Goal: Task Accomplishment & Management: Complete application form

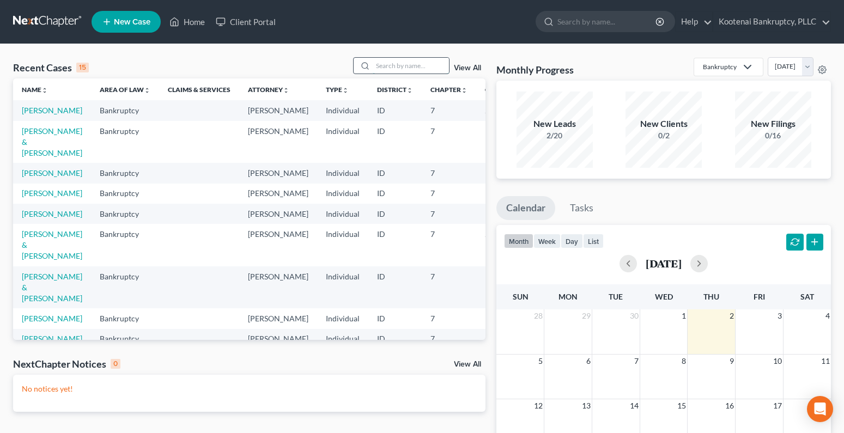
click at [383, 61] on input "search" at bounding box center [411, 66] width 76 height 16
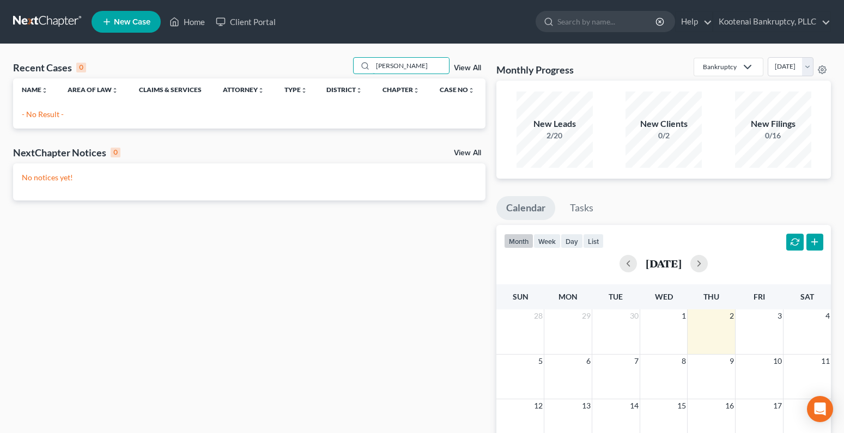
type input "[PERSON_NAME]"
click at [136, 20] on span "New Case" at bounding box center [132, 22] width 36 height 8
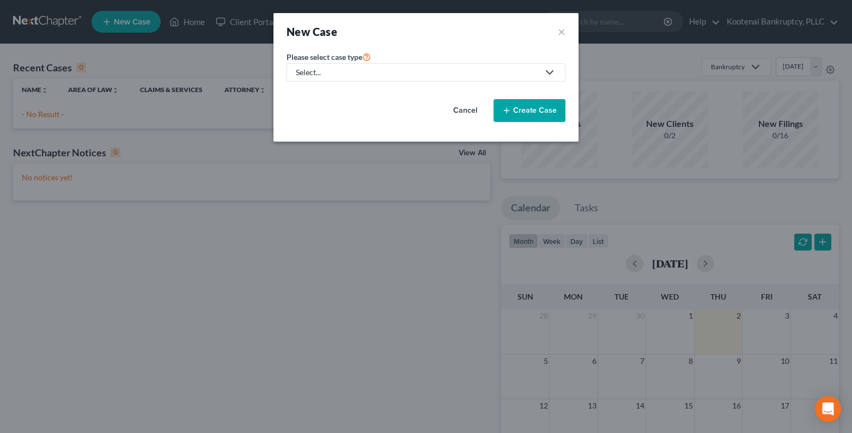
click at [335, 73] on div "Select..." at bounding box center [417, 72] width 243 height 11
click at [318, 95] on div "Bankruptcy" at bounding box center [316, 94] width 39 height 11
select select "23"
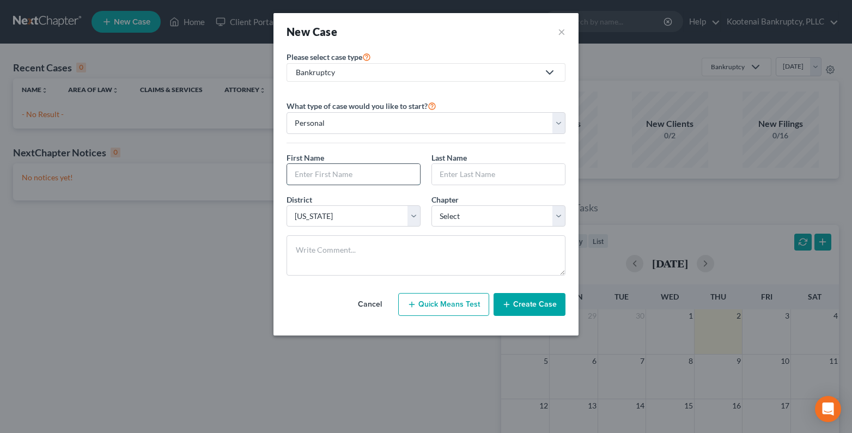
click at [300, 174] on input "text" at bounding box center [353, 174] width 133 height 21
type input "[PERSON_NAME]"
click at [456, 173] on input "text" at bounding box center [498, 174] width 133 height 21
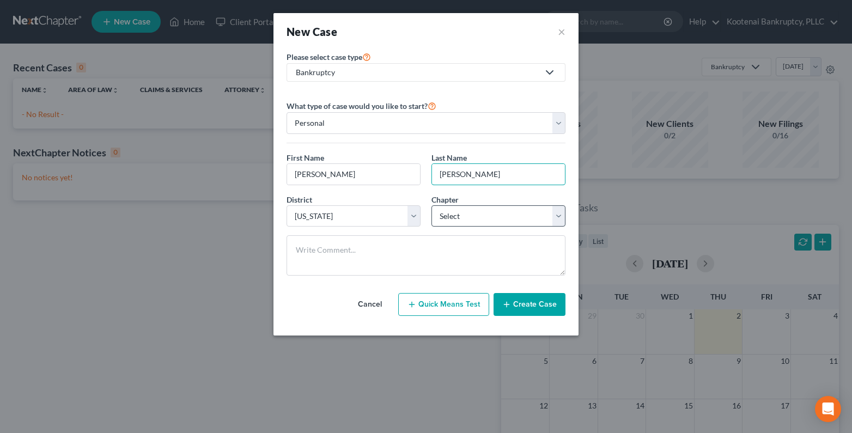
type input "[PERSON_NAME]"
click at [441, 211] on select "Select 7 11 12 13" at bounding box center [498, 216] width 134 height 22
select select "0"
click at [431, 205] on select "Select 7 11 12 13" at bounding box center [498, 216] width 134 height 22
click at [505, 301] on icon "button" at bounding box center [506, 304] width 9 height 9
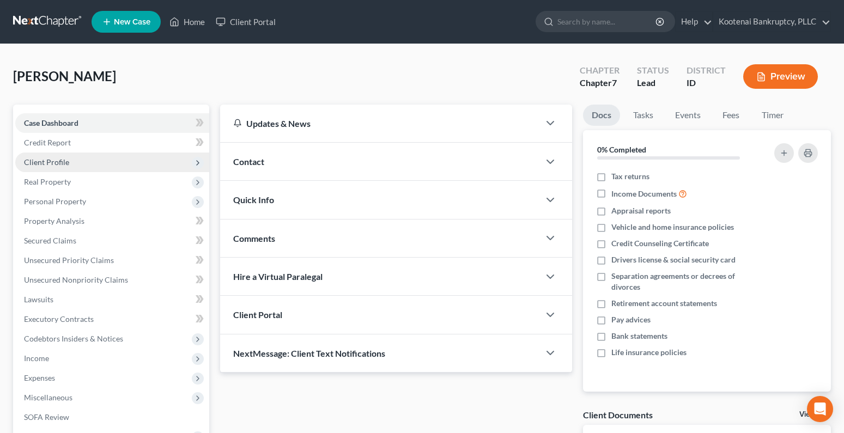
click at [62, 164] on span "Client Profile" at bounding box center [46, 161] width 45 height 9
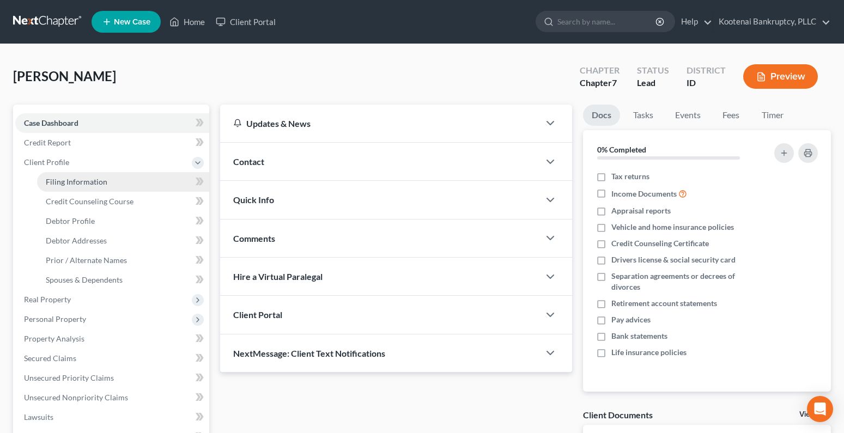
click at [64, 177] on span "Filing Information" at bounding box center [77, 181] width 62 height 9
select select "1"
select select "0"
select select "23"
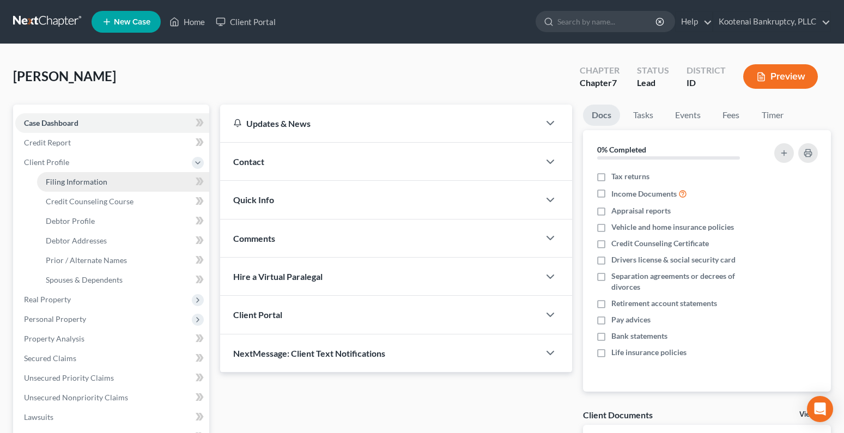
select select "13"
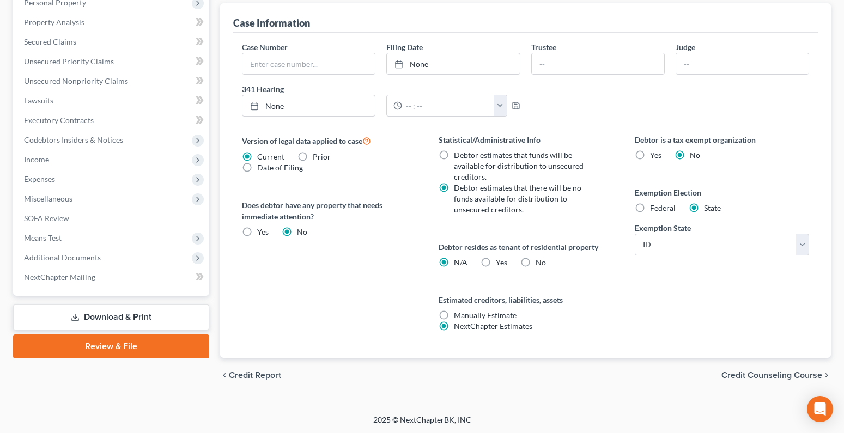
scroll to position [318, 0]
click at [496, 263] on label "Yes Yes" at bounding box center [501, 261] width 11 height 11
click at [500, 263] on input "Yes Yes" at bounding box center [503, 259] width 7 height 7
radio input "true"
radio input "false"
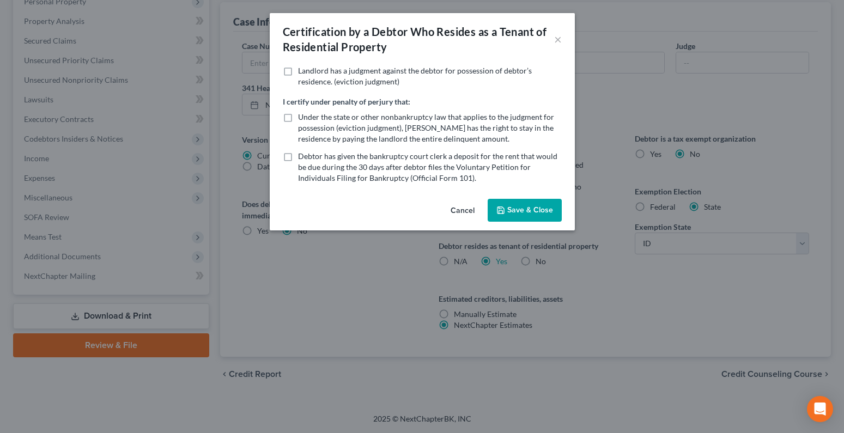
scroll to position [307, 0]
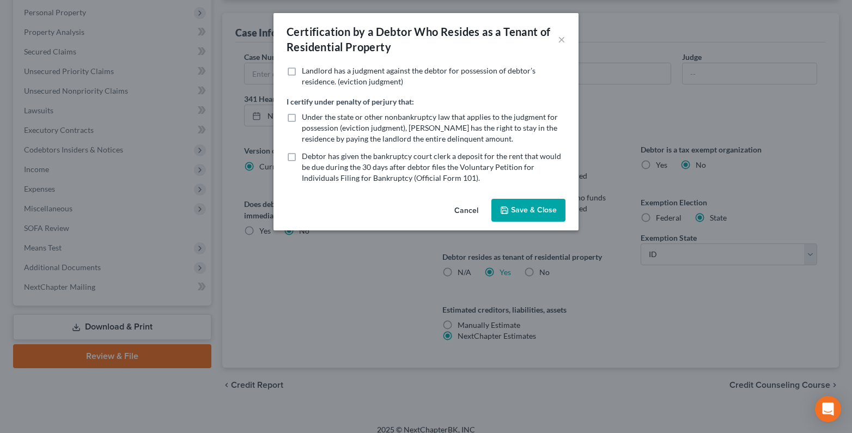
click at [512, 211] on button "Save & Close" at bounding box center [528, 210] width 74 height 23
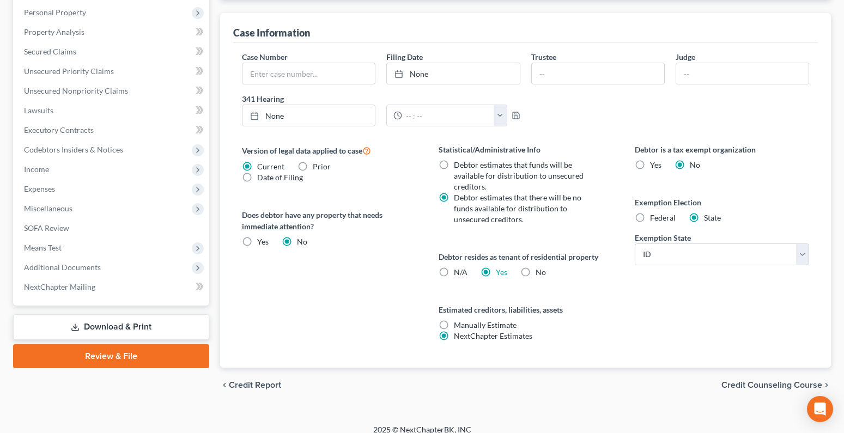
click at [776, 385] on span "Credit Counseling Course" at bounding box center [771, 385] width 101 height 9
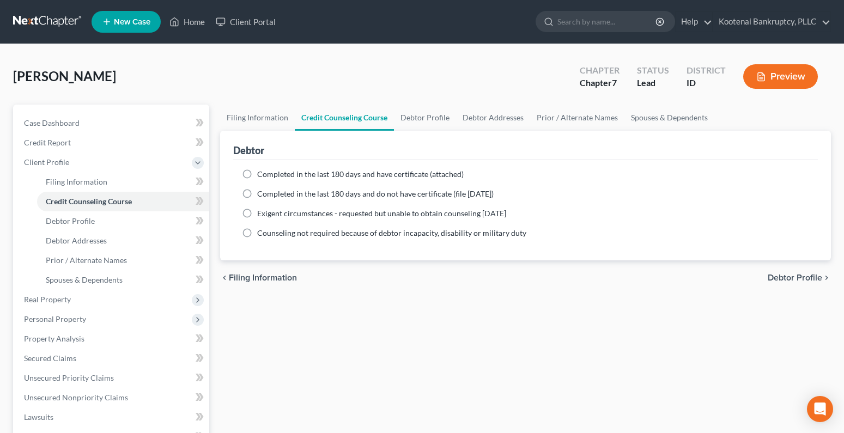
click at [782, 278] on span "Debtor Profile" at bounding box center [794, 277] width 54 height 9
select select "0"
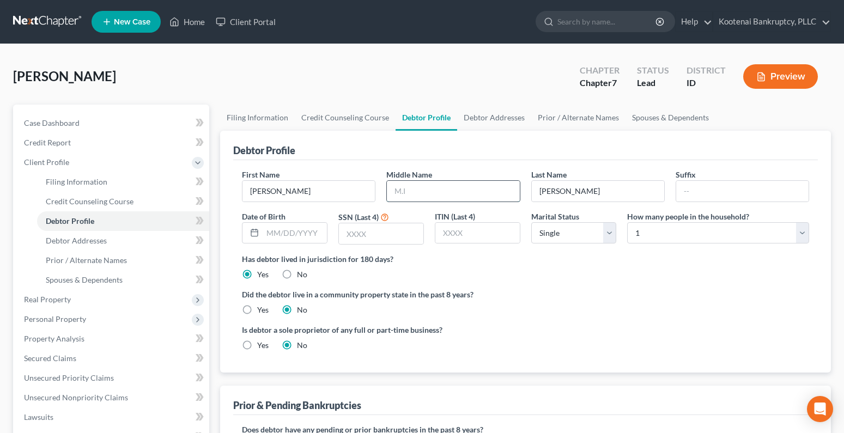
click at [407, 192] on input "text" at bounding box center [453, 191] width 132 height 21
type input "May"
drag, startPoint x: 304, startPoint y: 226, endPoint x: 287, endPoint y: 227, distance: 18.0
click at [306, 226] on input "text" at bounding box center [295, 233] width 64 height 21
type input "[DATE]"
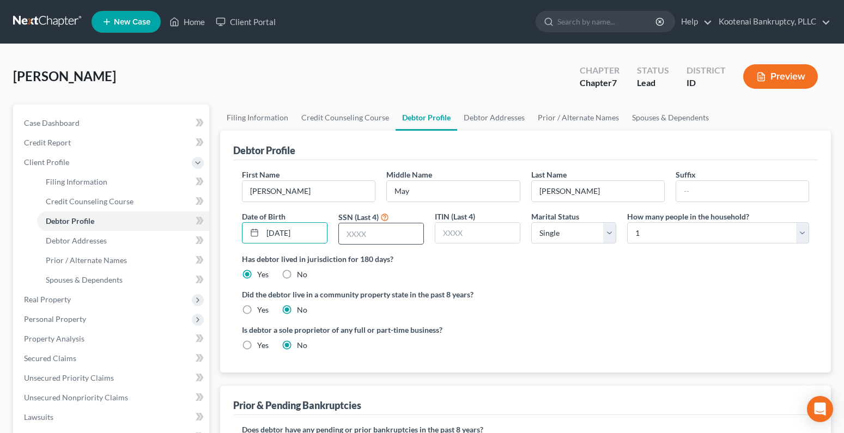
drag, startPoint x: 357, startPoint y: 228, endPoint x: 349, endPoint y: 228, distance: 8.2
click at [357, 228] on input "text" at bounding box center [381, 233] width 84 height 21
type input "5548"
click at [257, 345] on label "Yes" at bounding box center [262, 345] width 11 height 11
click at [261, 345] on input "Yes" at bounding box center [264, 343] width 7 height 7
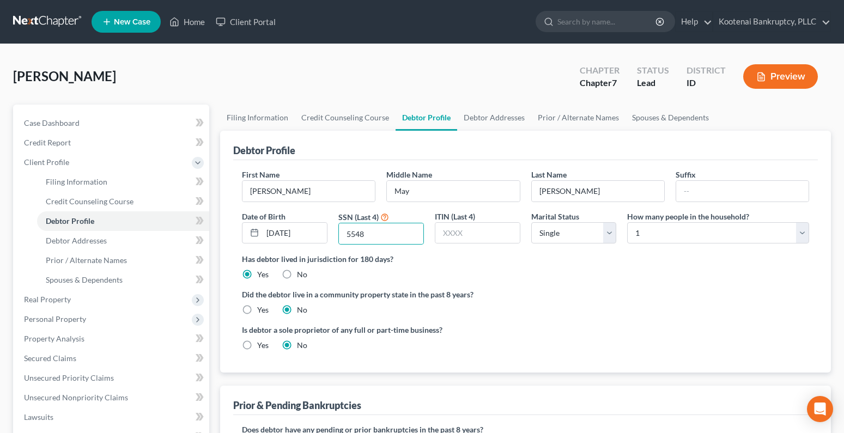
radio input "true"
radio input "false"
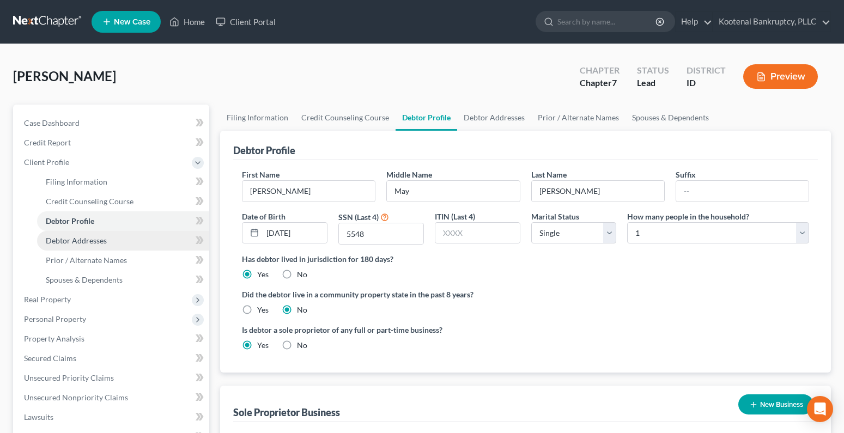
click at [90, 243] on span "Debtor Addresses" at bounding box center [76, 240] width 61 height 9
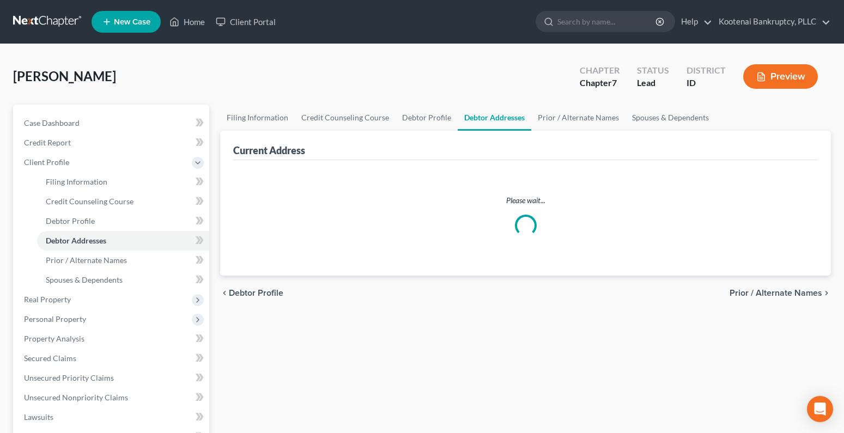
select select "0"
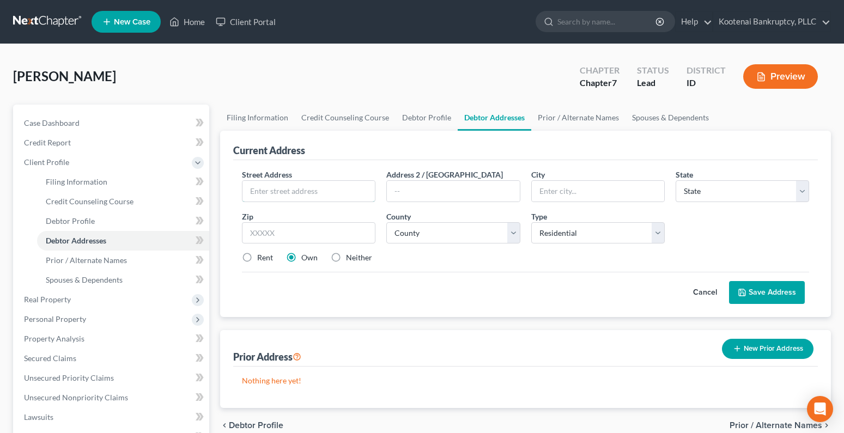
drag, startPoint x: 252, startPoint y: 187, endPoint x: 233, endPoint y: 182, distance: 20.1
click at [248, 189] on input "text" at bounding box center [308, 191] width 132 height 21
click at [279, 192] on input "[STREET_ADDRESS]" at bounding box center [308, 191] width 132 height 21
type input "[STREET_ADDRESS]"
click at [300, 230] on input "text" at bounding box center [308, 233] width 133 height 22
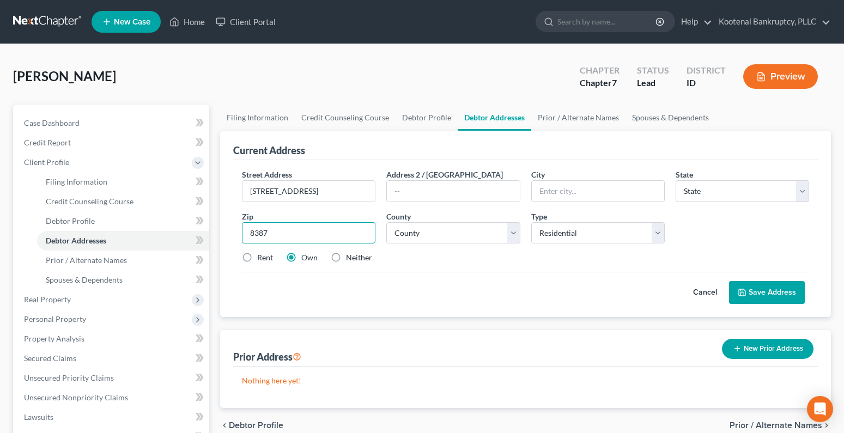
type input "83873"
type input "[PERSON_NAME]"
select select "13"
type input "83873"
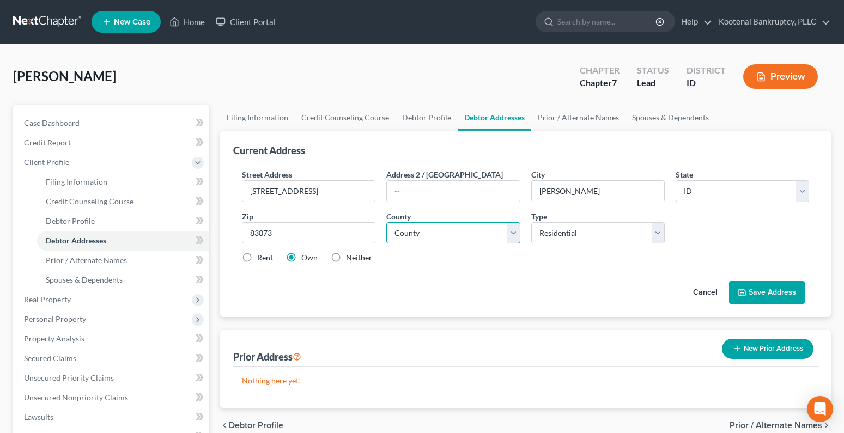
click at [408, 238] on select "County [GEOGRAPHIC_DATA] [GEOGRAPHIC_DATA] [GEOGRAPHIC_DATA] [GEOGRAPHIC_DATA] …" at bounding box center [452, 233] width 133 height 22
select select "39"
click at [386, 222] on select "County [GEOGRAPHIC_DATA] [GEOGRAPHIC_DATA] [GEOGRAPHIC_DATA] [GEOGRAPHIC_DATA] …" at bounding box center [452, 233] width 133 height 22
click at [257, 258] on label "Rent" at bounding box center [265, 257] width 16 height 11
click at [261, 258] on input "Rent" at bounding box center [264, 255] width 7 height 7
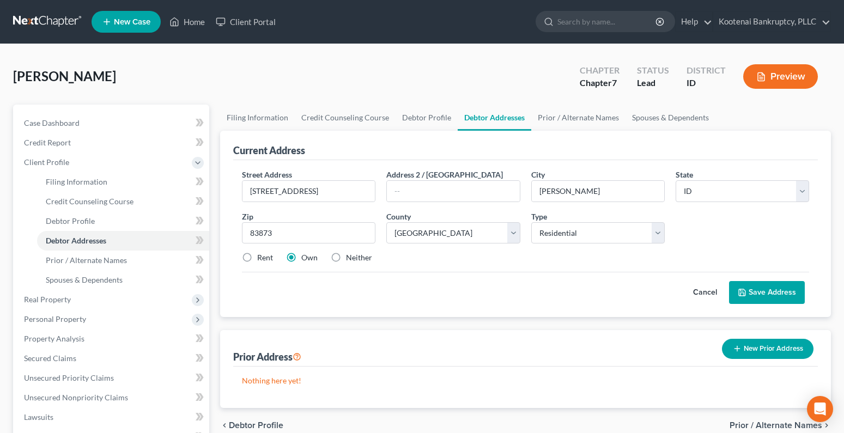
radio input "true"
click at [746, 290] on icon at bounding box center [742, 292] width 9 height 9
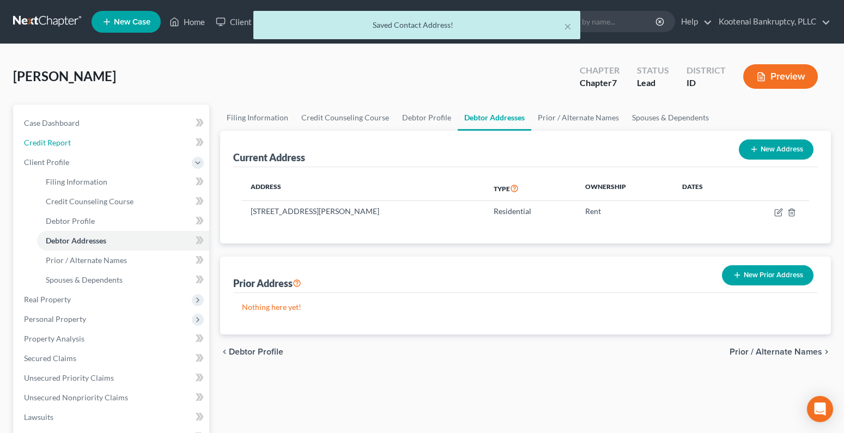
drag, startPoint x: 33, startPoint y: 143, endPoint x: 1, endPoint y: 139, distance: 32.8
click at [33, 143] on span "Credit Report" at bounding box center [47, 142] width 47 height 9
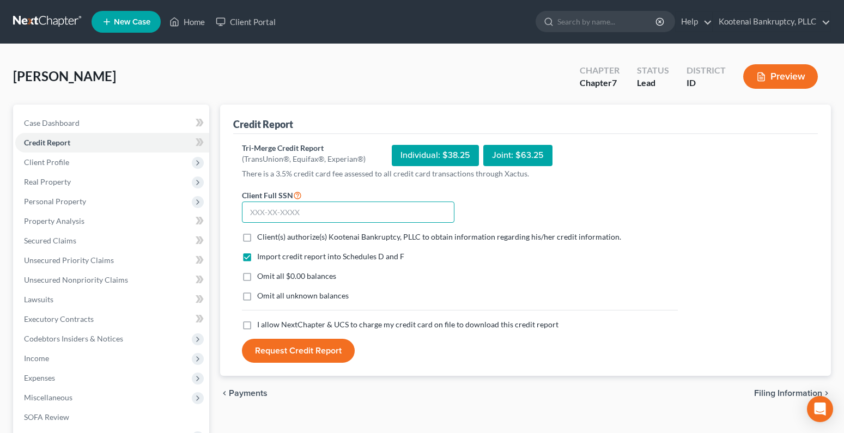
click at [274, 211] on input "text" at bounding box center [348, 213] width 212 height 22
type input "518-43-5548"
click at [257, 233] on label "Client(s) authorize(s) Kootenai Bankruptcy, PLLC to obtain information regardin…" at bounding box center [439, 236] width 364 height 11
click at [261, 233] on input "Client(s) authorize(s) Kootenai Bankruptcy, PLLC to obtain information regardin…" at bounding box center [264, 234] width 7 height 7
checkbox input "true"
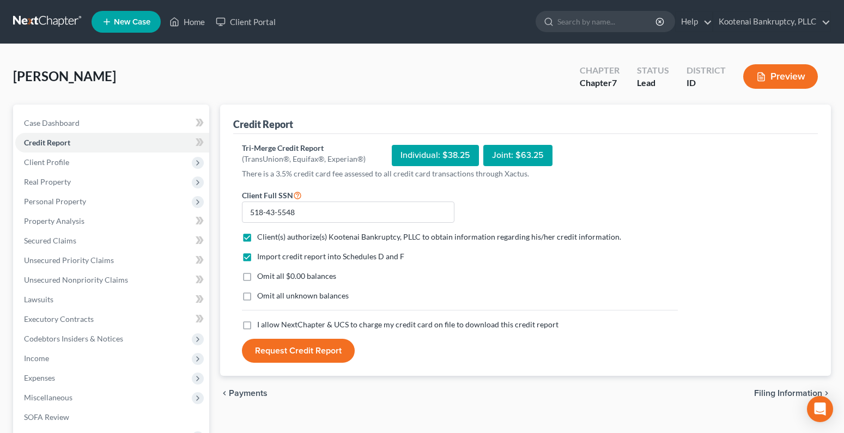
click at [257, 325] on label "I allow NextChapter & UCS to charge my credit card on file to download this cre…" at bounding box center [407, 324] width 301 height 11
click at [261, 325] on input "I allow NextChapter & UCS to charge my credit card on file to download this cre…" at bounding box center [264, 322] width 7 height 7
checkbox input "true"
click at [294, 349] on button "Request Credit Report" at bounding box center [298, 351] width 113 height 24
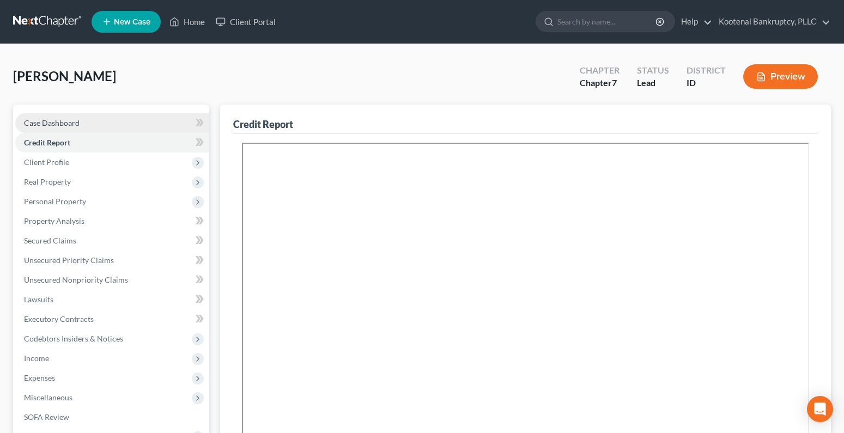
click at [42, 120] on span "Case Dashboard" at bounding box center [52, 122] width 56 height 9
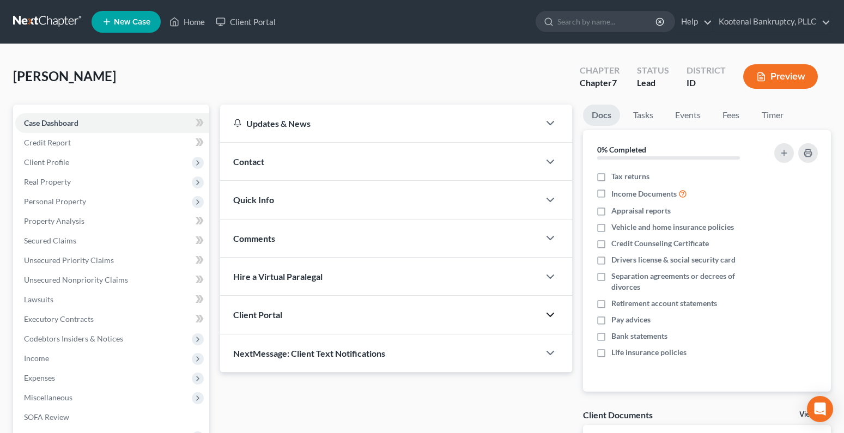
click at [550, 316] on polyline "button" at bounding box center [550, 314] width 7 height 3
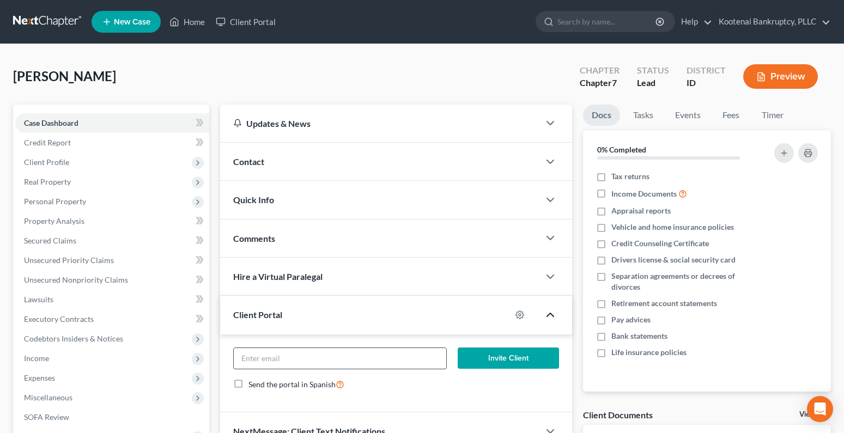
paste input "[EMAIL_ADDRESS][DOMAIN_NAME]"
type input "[EMAIL_ADDRESS][DOMAIN_NAME]"
click at [527, 369] on form "[EMAIL_ADDRESS][DOMAIN_NAME] Invite Client Send the portal in Spanish" at bounding box center [396, 374] width 336 height 52
click at [522, 361] on button "Invite Client" at bounding box center [508, 359] width 101 height 22
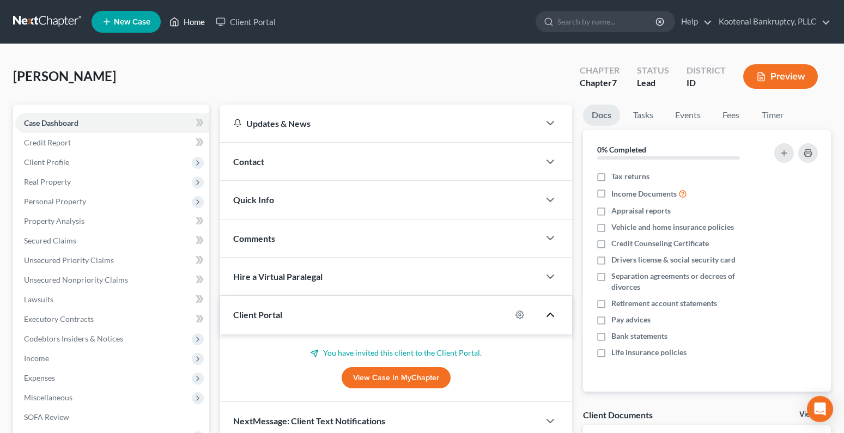
click at [198, 21] on link "Home" at bounding box center [187, 22] width 46 height 20
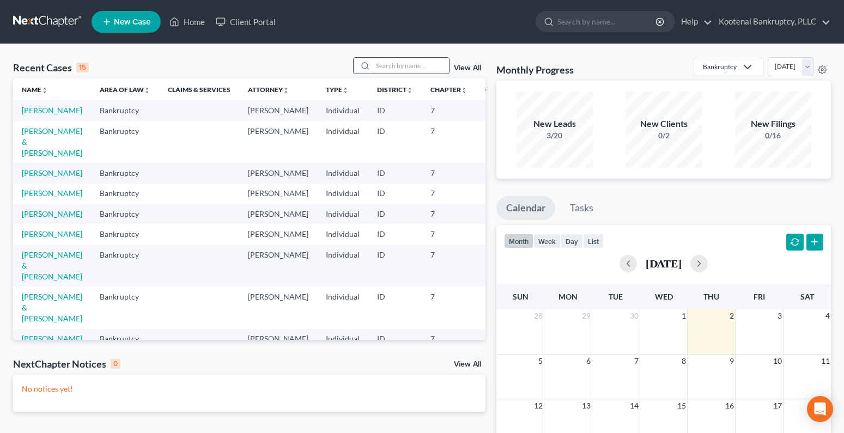
click at [382, 68] on input "search" at bounding box center [411, 66] width 76 height 16
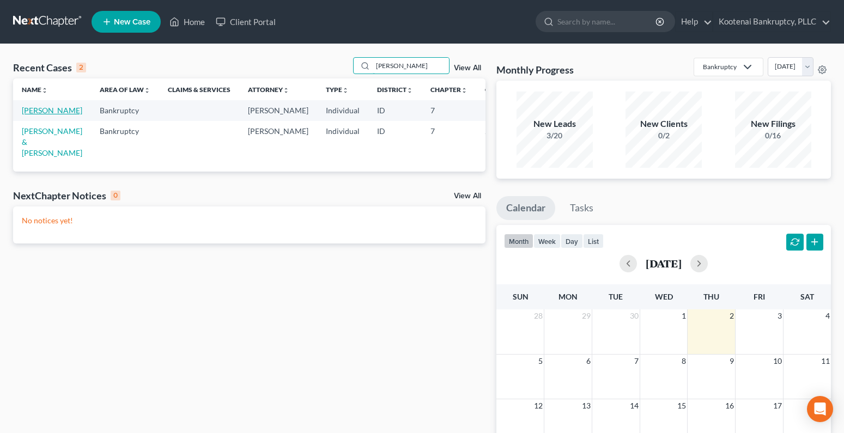
type input "[PERSON_NAME]"
click at [36, 108] on link "[PERSON_NAME]" at bounding box center [52, 110] width 60 height 9
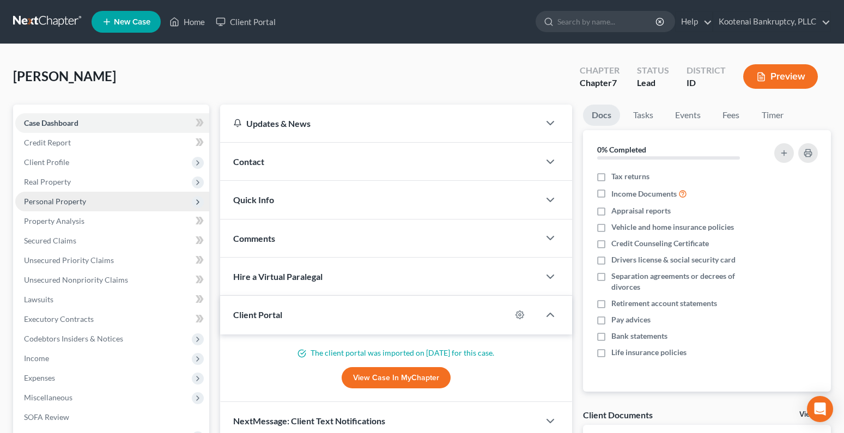
click at [52, 204] on span "Personal Property" at bounding box center [55, 201] width 62 height 9
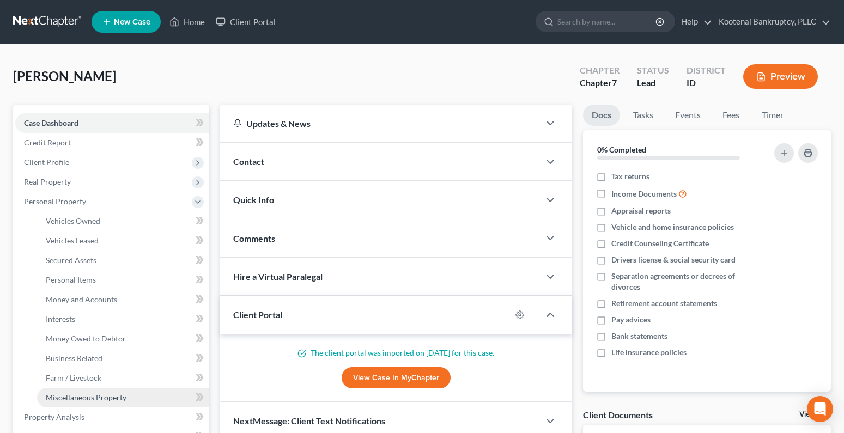
click at [63, 399] on span "Miscellaneous Property" at bounding box center [86, 397] width 81 height 9
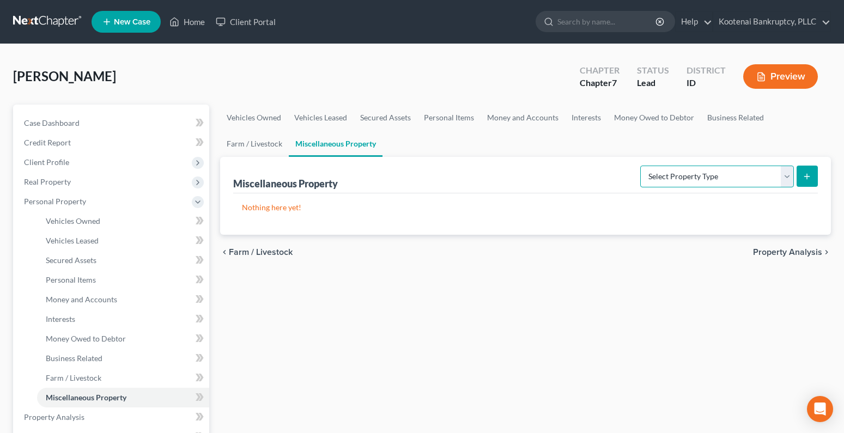
click at [786, 175] on select "Select Property Type Assigned for Creditor Benefit [DATE] Holding for Another N…" at bounding box center [717, 177] width 154 height 22
select select "transferred"
click at [640, 166] on select "Select Property Type Assigned for Creditor Benefit [DATE] Holding for Another N…" at bounding box center [717, 177] width 154 height 22
click at [802, 175] on button "submit" at bounding box center [806, 176] width 21 height 21
select select "Ordinary ([DATE])"
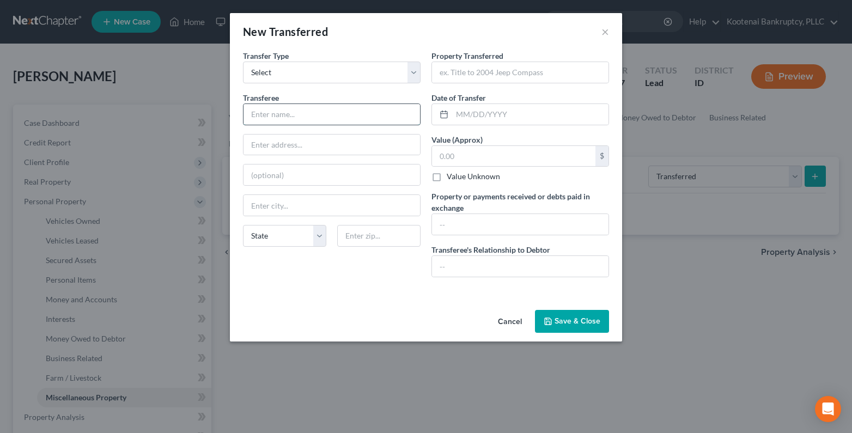
click at [251, 112] on input "text" at bounding box center [331, 114] width 176 height 21
type input "[PERSON_NAME]"
drag, startPoint x: 452, startPoint y: 117, endPoint x: 443, endPoint y: 83, distance: 35.4
click at [449, 117] on div at bounding box center [442, 114] width 20 height 21
click at [457, 115] on input "text" at bounding box center [530, 114] width 156 height 21
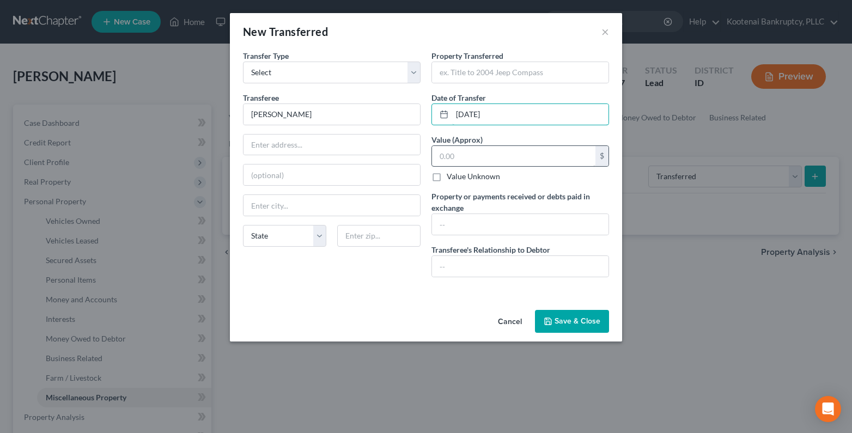
type input "[DATE]"
click at [459, 158] on input "text" at bounding box center [513, 156] width 163 height 21
type input "2,000.00"
click at [446, 70] on input "text" at bounding box center [520, 72] width 176 height 21
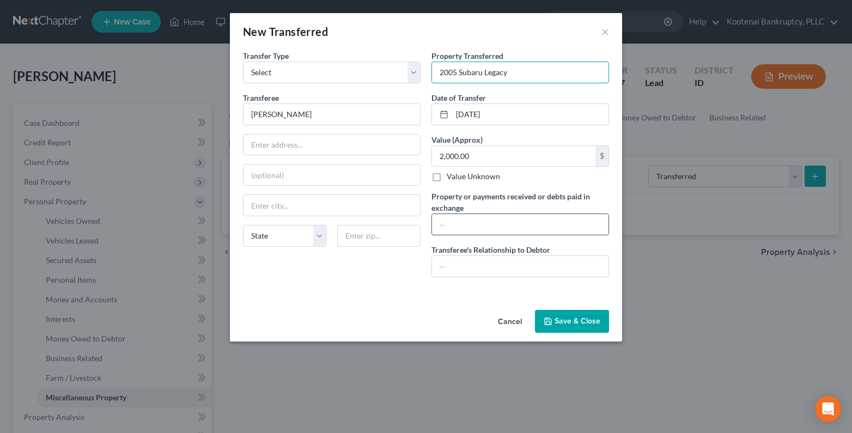
type input "2005 Subaru Legacy"
click at [440, 225] on input "text" at bounding box center [520, 224] width 176 height 21
type input "Son paid for vehicle"
click at [491, 274] on input "text" at bounding box center [520, 266] width 176 height 21
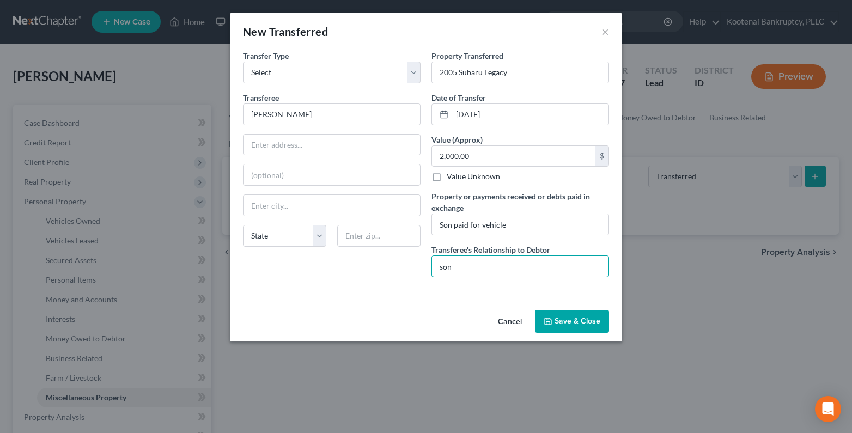
type input "son"
click at [539, 319] on button "Save & Close" at bounding box center [572, 321] width 74 height 23
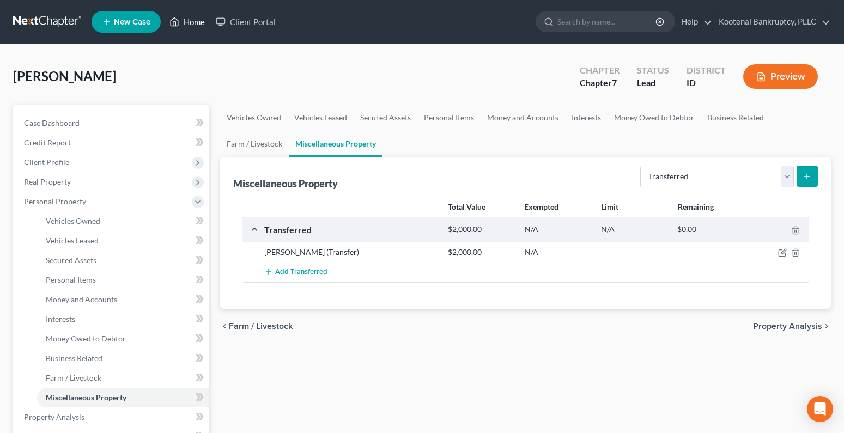
click at [191, 22] on link "Home" at bounding box center [187, 22] width 46 height 20
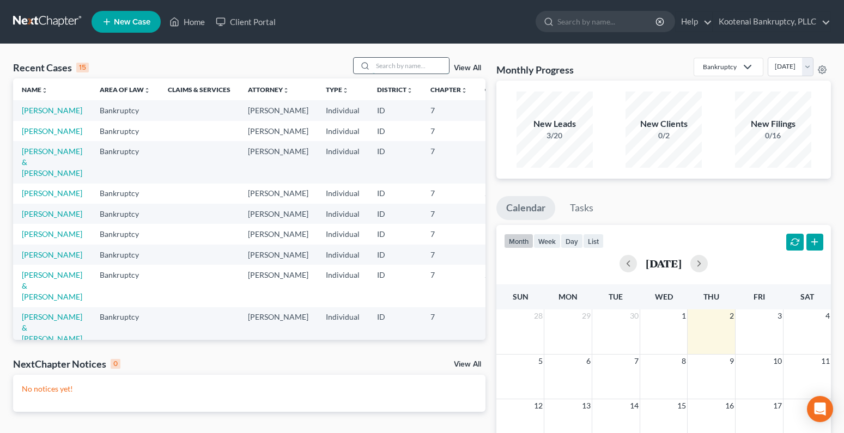
click at [391, 63] on input "search" at bounding box center [411, 66] width 76 height 16
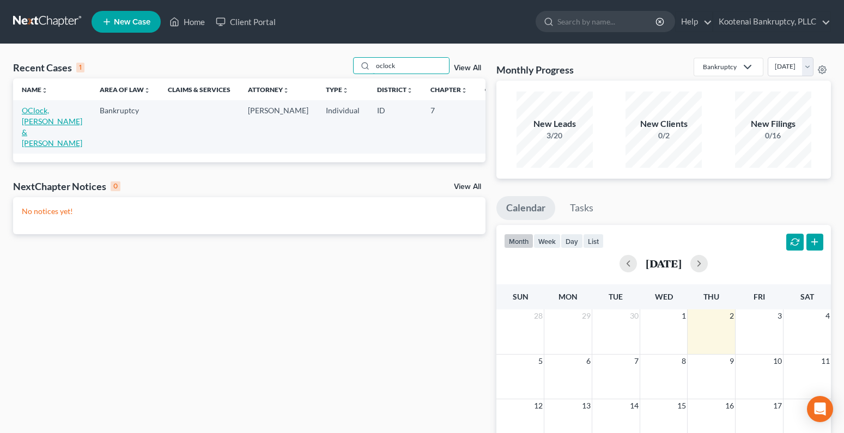
type input "oclock"
click at [28, 111] on link "OClock, [PERSON_NAME] & [PERSON_NAME]" at bounding box center [52, 127] width 60 height 42
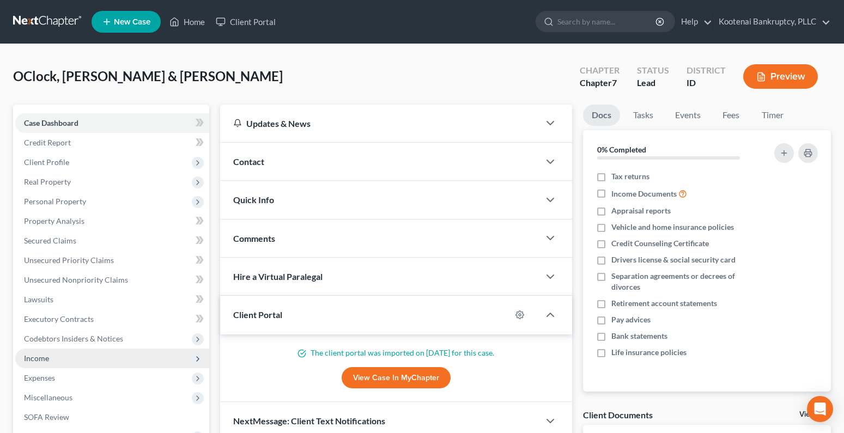
click at [46, 360] on span "Income" at bounding box center [36, 358] width 25 height 9
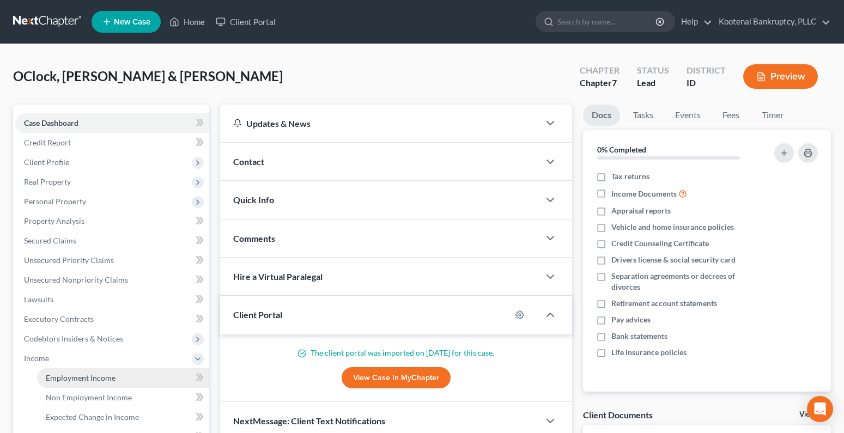
click at [93, 377] on span "Employment Income" at bounding box center [81, 377] width 70 height 9
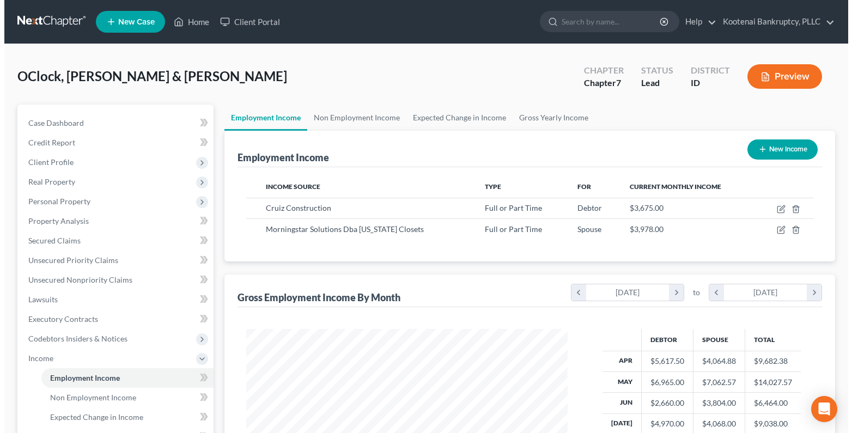
scroll to position [163, 0]
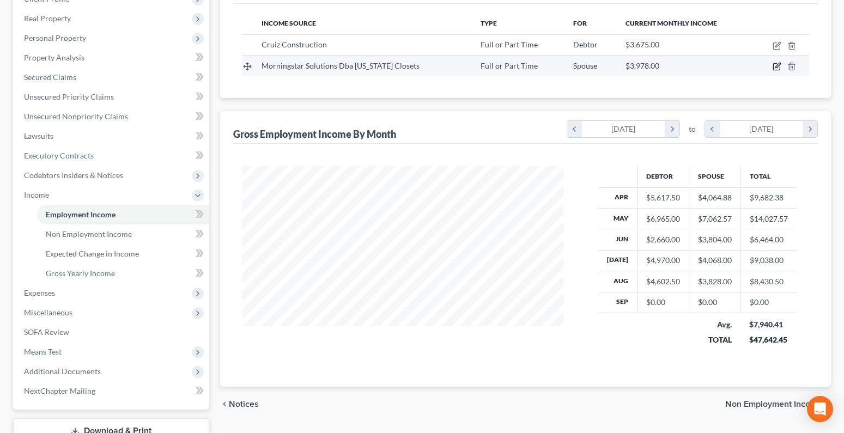
click at [777, 67] on icon "button" at bounding box center [776, 66] width 9 height 9
select select "0"
select select "13"
select select "2"
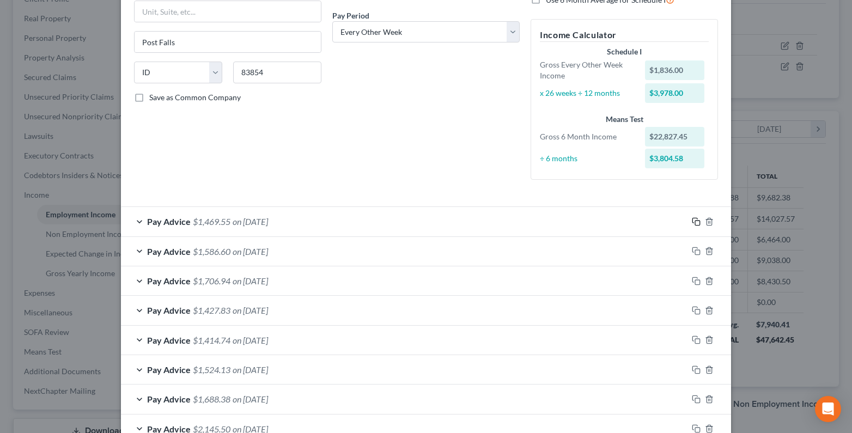
click at [695, 221] on rect "button" at bounding box center [697, 223] width 5 height 5
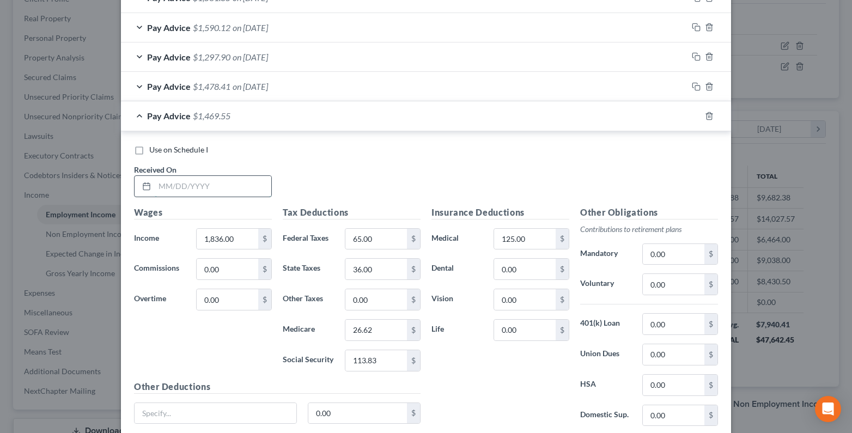
click at [168, 190] on input "text" at bounding box center [213, 186] width 117 height 21
type input "[DATE]"
type input "1,908.00"
click at [361, 239] on input "65.00" at bounding box center [376, 239] width 62 height 21
type input "74.00"
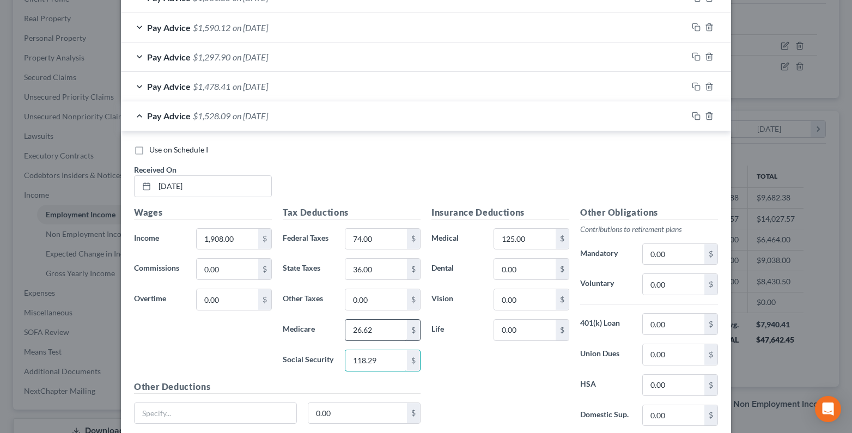
type input "118.29"
type input "27.66"
type input "40.00"
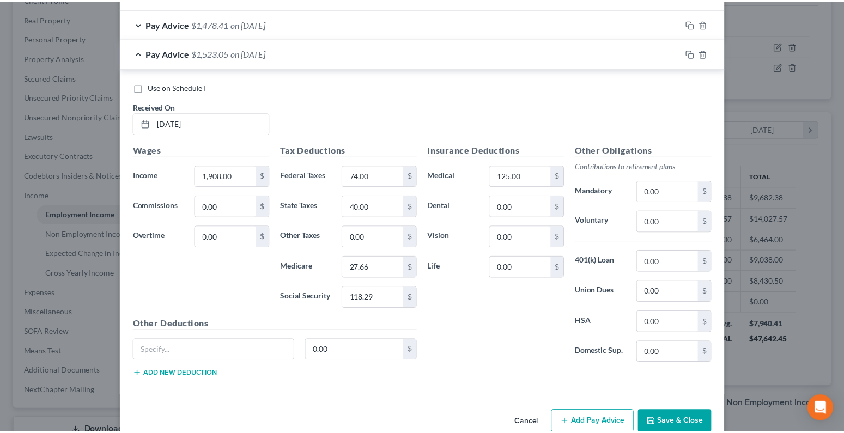
scroll to position [739, 0]
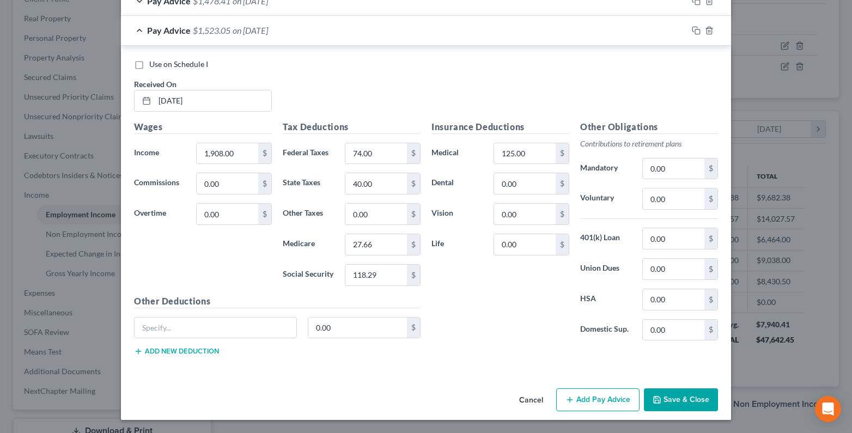
click at [663, 396] on button "Save & Close" at bounding box center [681, 399] width 74 height 23
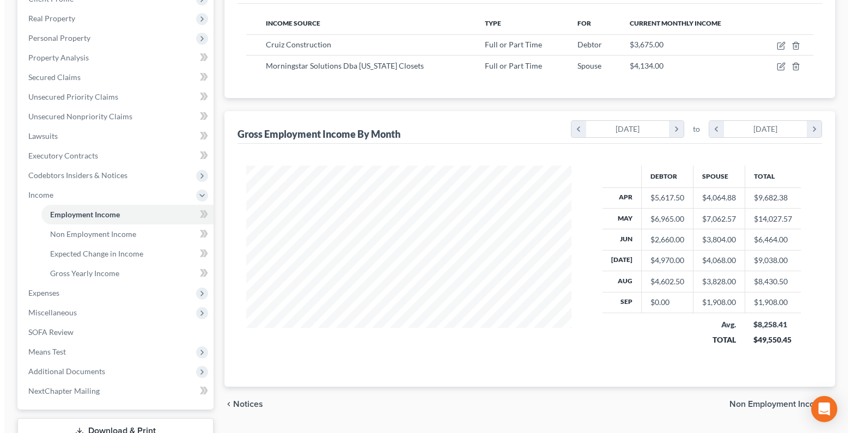
scroll to position [544501, 544353]
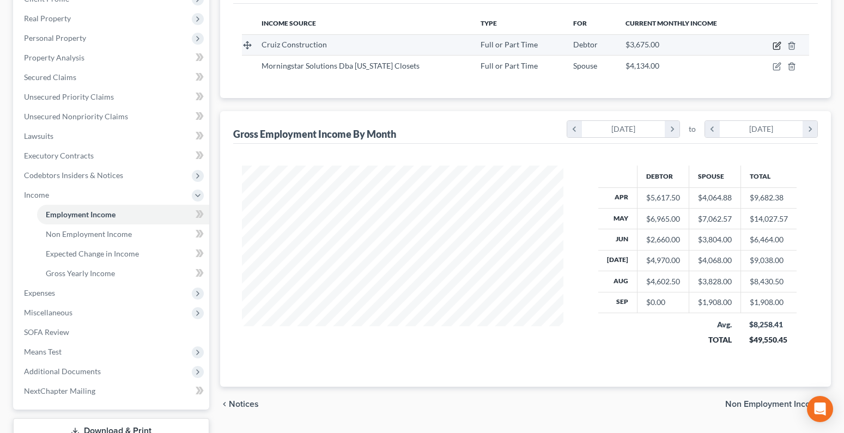
click at [779, 47] on icon "button" at bounding box center [776, 45] width 9 height 9
select select "0"
select select "13"
select select "1"
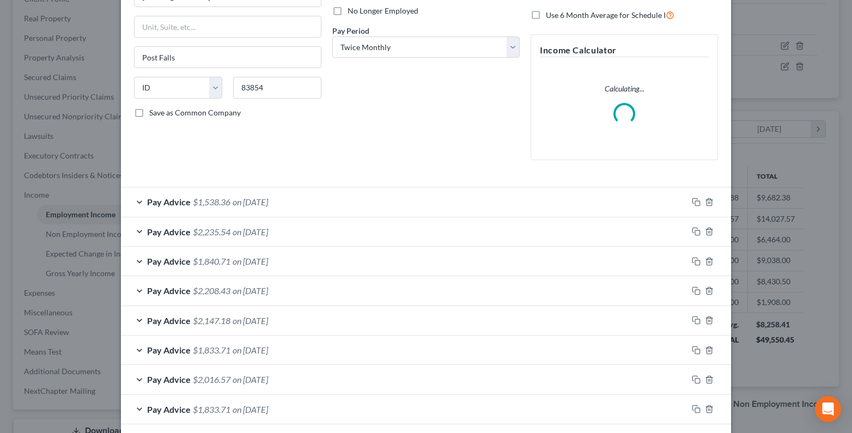
scroll to position [163, 0]
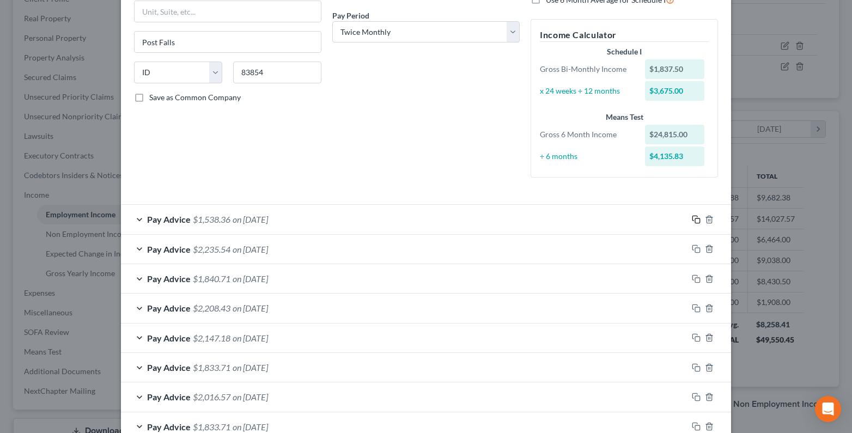
click at [695, 218] on rect "button" at bounding box center [697, 220] width 5 height 5
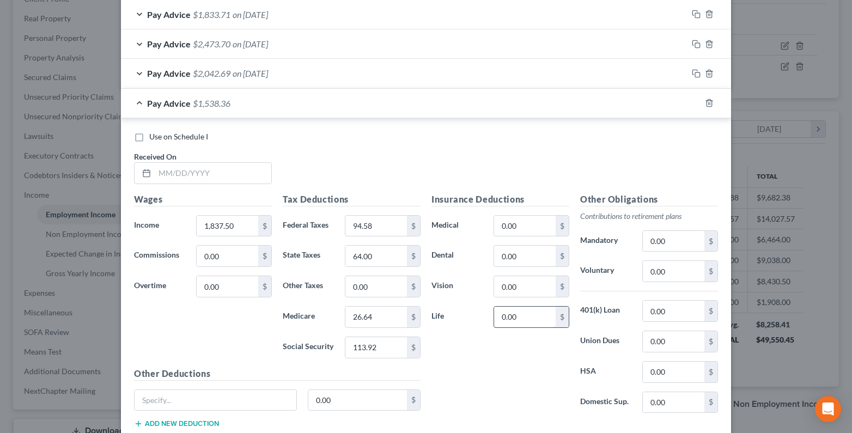
scroll to position [648, 0]
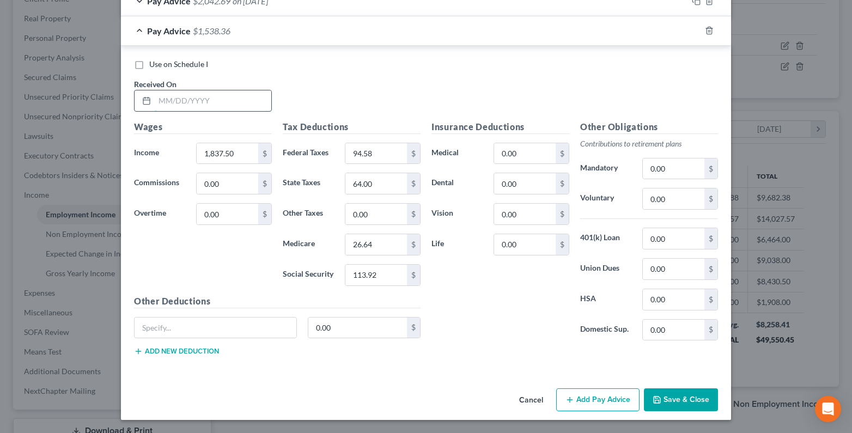
drag, startPoint x: 174, startPoint y: 99, endPoint x: 115, endPoint y: 125, distance: 64.1
click at [169, 102] on input "text" at bounding box center [213, 100] width 117 height 21
type input "[DATE]"
click at [210, 156] on input "1,837.50" at bounding box center [228, 153] width 62 height 21
type input "875.00"
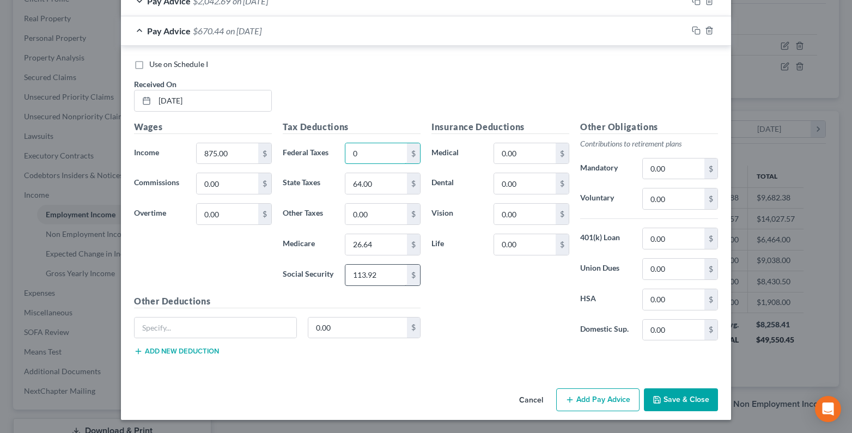
type input "0"
click at [364, 280] on input "113.92" at bounding box center [376, 275] width 62 height 21
type input "54.25"
click at [374, 247] on input "26.64" at bounding box center [376, 244] width 62 height 21
type input "12.69"
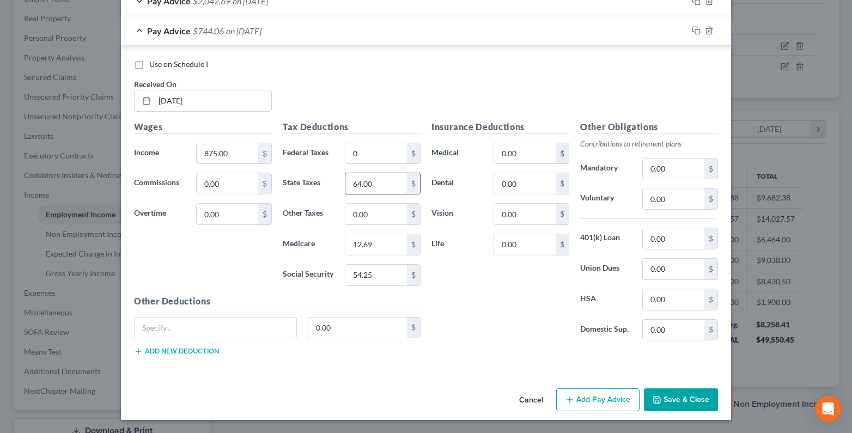
click at [365, 189] on input "64.00" at bounding box center [376, 183] width 62 height 21
type input "13.00"
click at [694, 31] on icon "button" at bounding box center [696, 30] width 9 height 9
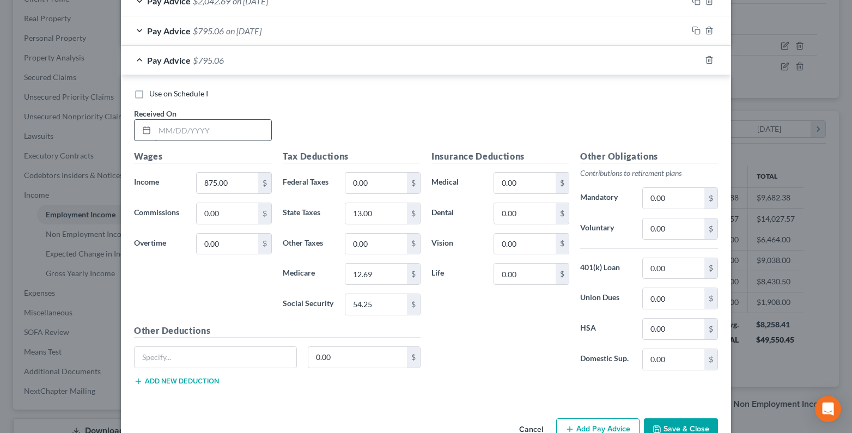
click at [163, 138] on input "text" at bounding box center [213, 130] width 117 height 21
type input "[DATE]"
type input "1,225.00"
drag, startPoint x: 375, startPoint y: 185, endPoint x: 368, endPoint y: 173, distance: 14.2
click at [375, 185] on input "0.00" at bounding box center [376, 183] width 62 height 21
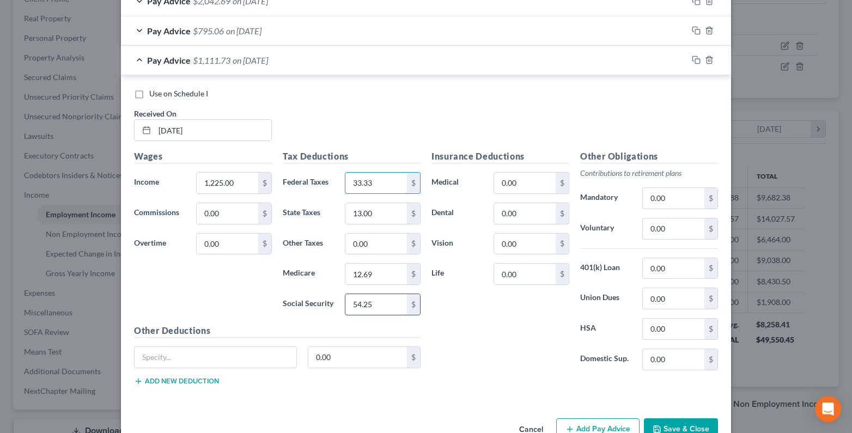
type input "33.33"
type input "75.95"
type input "17.76"
click at [362, 215] on input "13.00" at bounding box center [376, 213] width 62 height 21
type input "32.00"
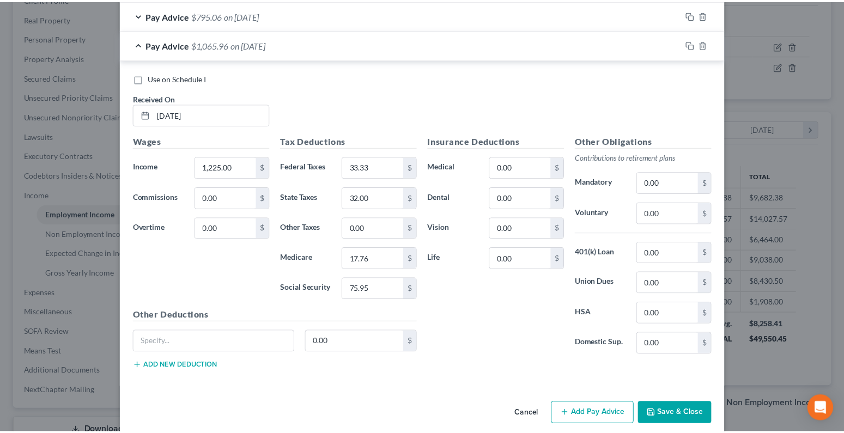
scroll to position [678, 0]
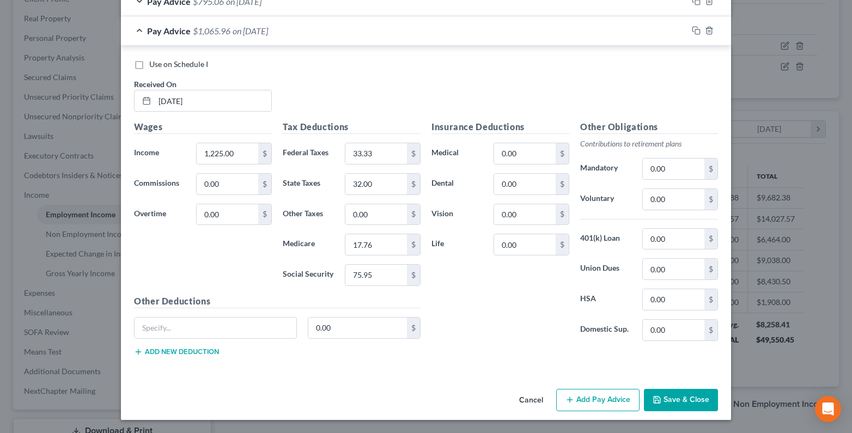
click at [684, 400] on button "Save & Close" at bounding box center [681, 400] width 74 height 23
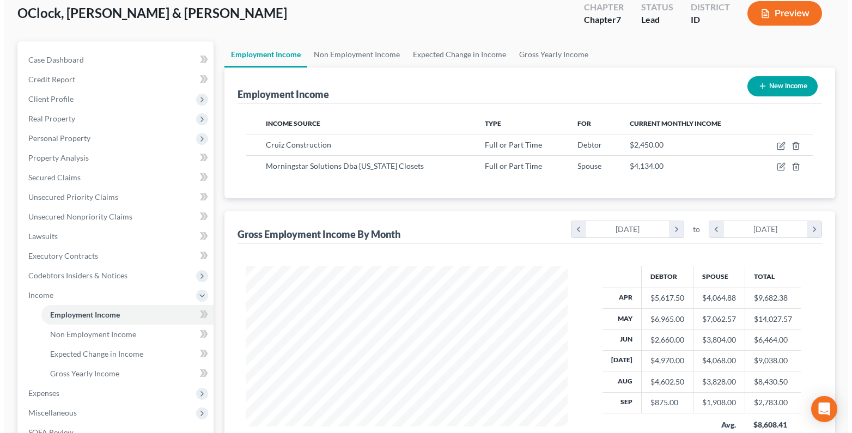
scroll to position [0, 0]
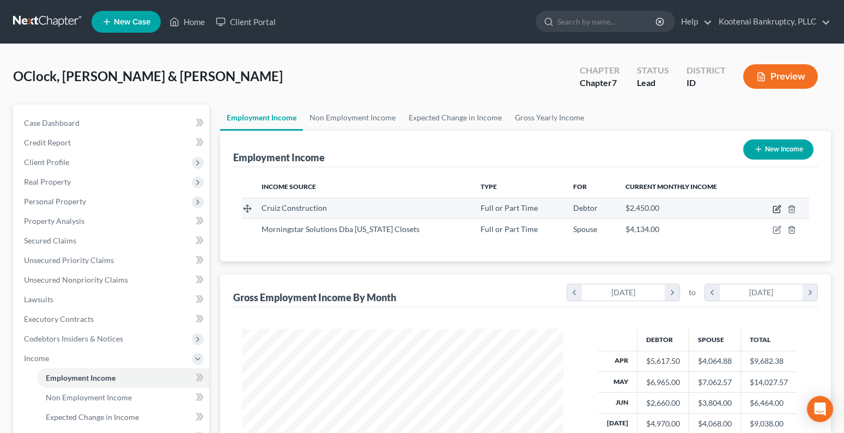
click at [777, 211] on icon "button" at bounding box center [776, 209] width 9 height 9
select select "0"
select select "13"
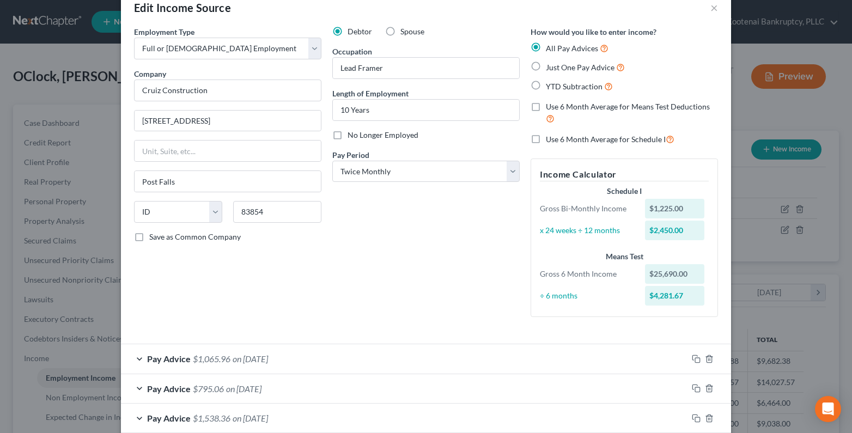
scroll to position [23, 0]
click at [371, 175] on select "Select Monthly Twice Monthly Every Other Week Weekly" at bounding box center [425, 172] width 187 height 22
click at [332, 161] on select "Select Monthly Twice Monthly Every Other Week Weekly" at bounding box center [425, 172] width 187 height 22
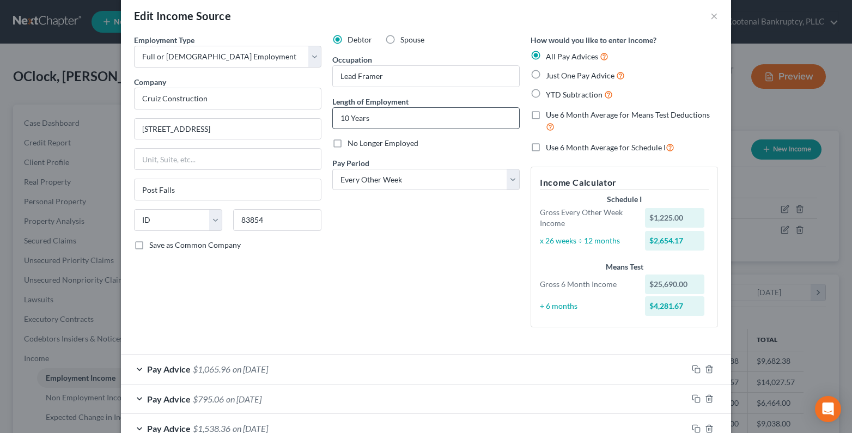
scroll to position [0, 0]
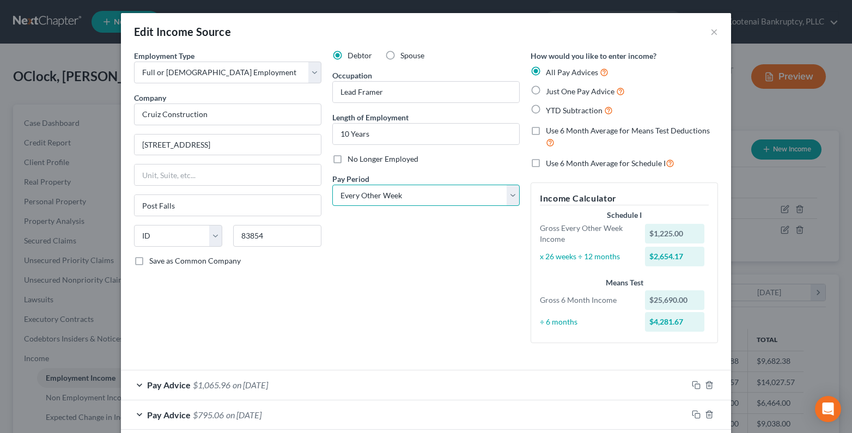
click at [390, 202] on select "Select Monthly Twice Monthly Every Other Week Weekly" at bounding box center [425, 196] width 187 height 22
select select "1"
click at [332, 185] on select "Select Monthly Twice Monthly Every Other Week Weekly" at bounding box center [425, 196] width 187 height 22
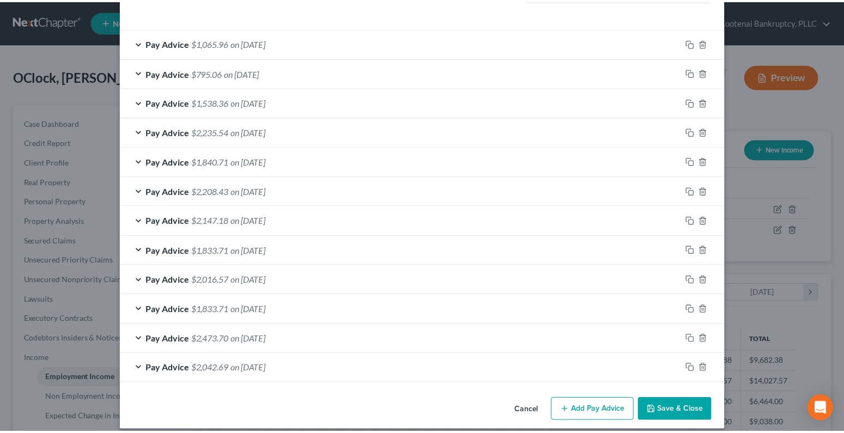
scroll to position [350, 0]
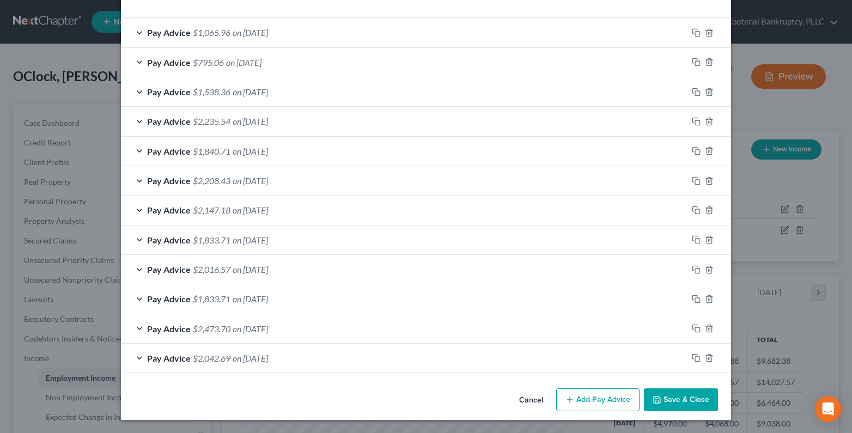
click at [661, 403] on button "Save & Close" at bounding box center [681, 399] width 74 height 23
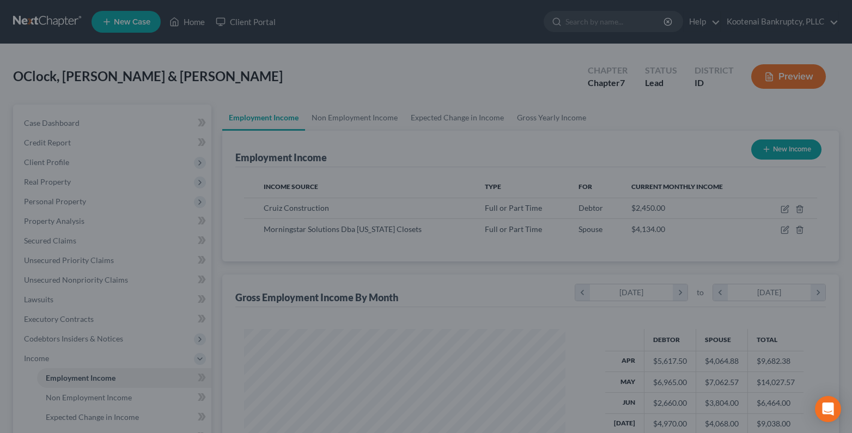
scroll to position [544501, 544353]
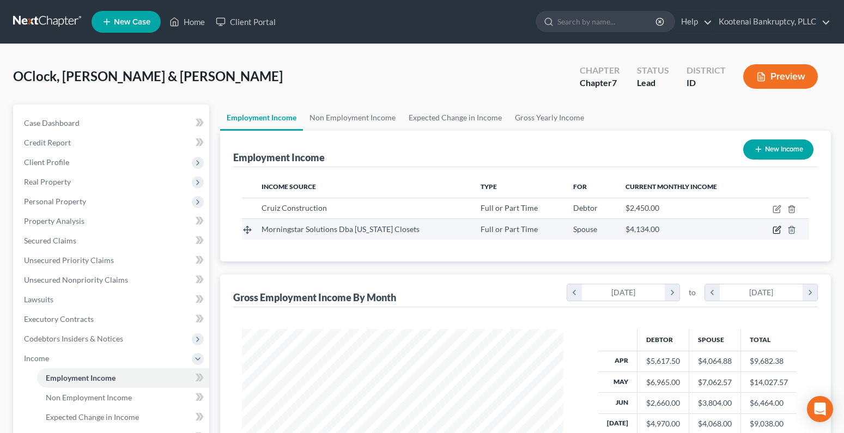
click at [776, 231] on icon "button" at bounding box center [777, 229] width 5 height 5
select select "0"
select select "13"
select select "2"
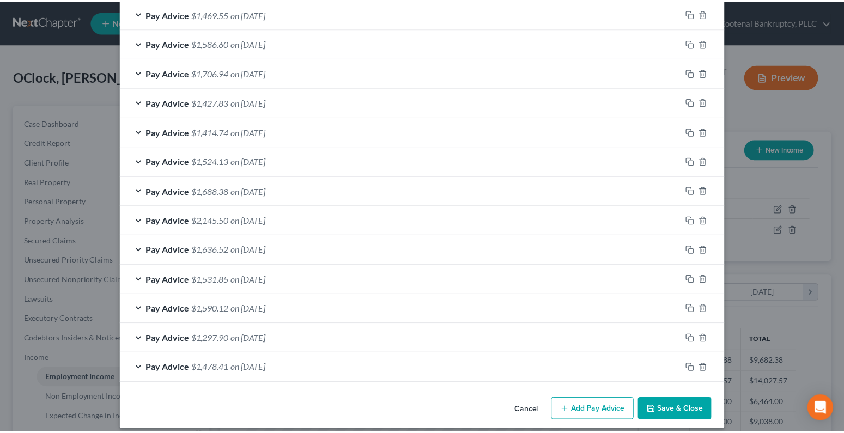
scroll to position [411, 0]
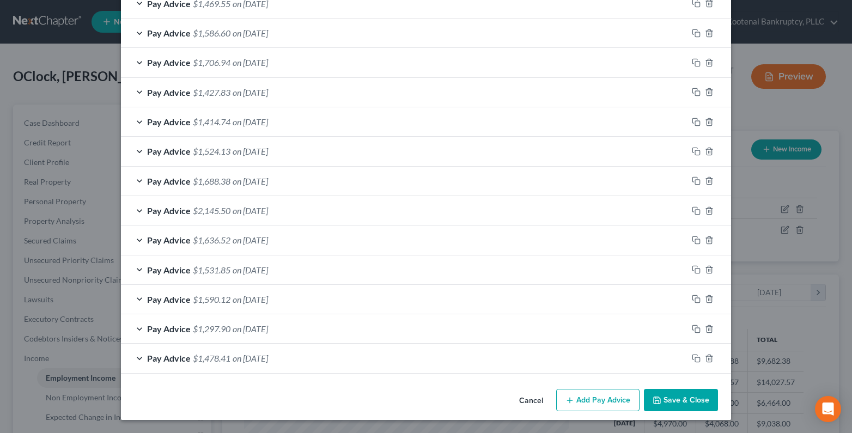
click at [671, 405] on button "Save & Close" at bounding box center [681, 400] width 74 height 23
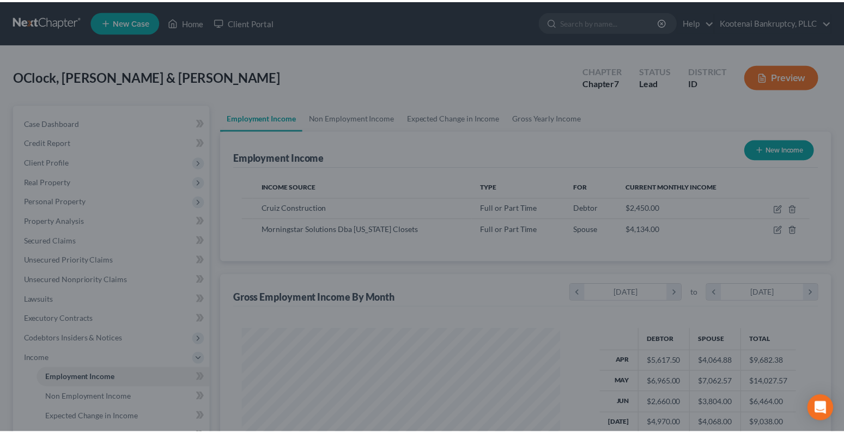
scroll to position [544501, 544353]
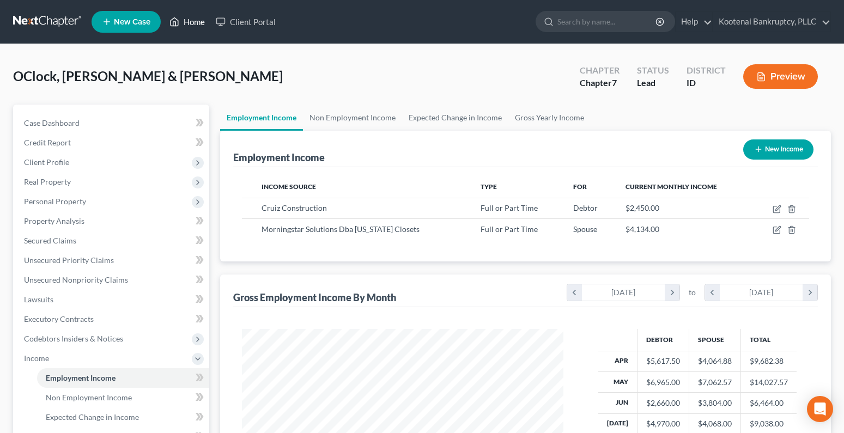
click at [193, 21] on link "Home" at bounding box center [187, 22] width 46 height 20
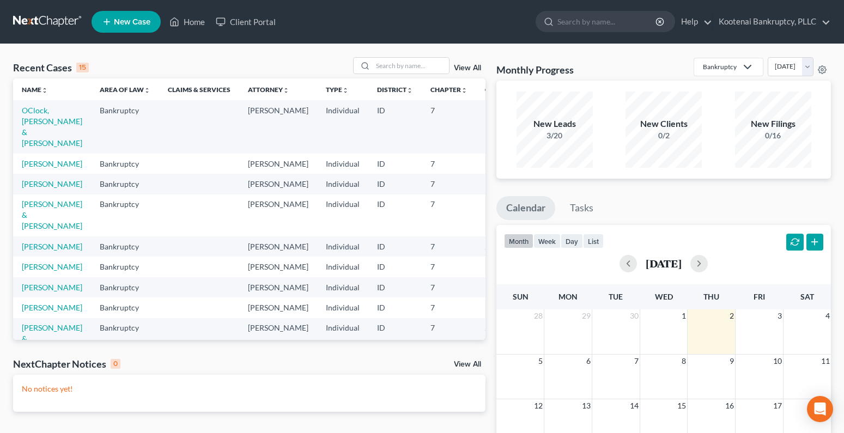
click at [133, 23] on span "New Case" at bounding box center [132, 22] width 36 height 8
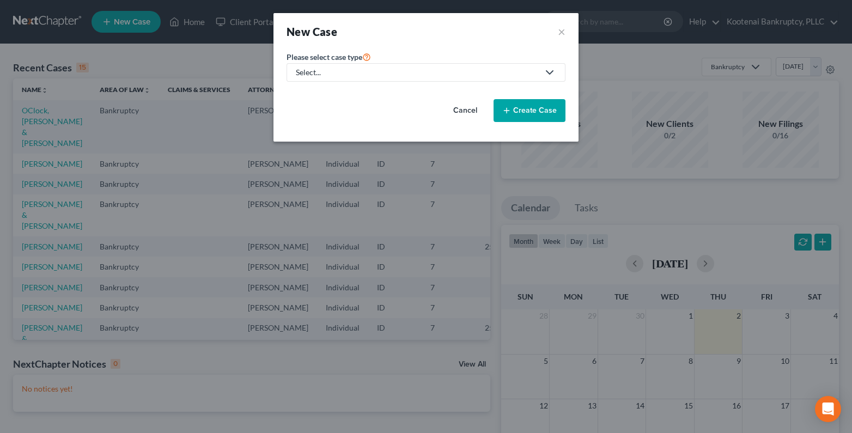
click at [306, 69] on div "Select..." at bounding box center [417, 72] width 243 height 11
click at [307, 94] on div "Bankruptcy" at bounding box center [316, 94] width 39 height 11
select select "23"
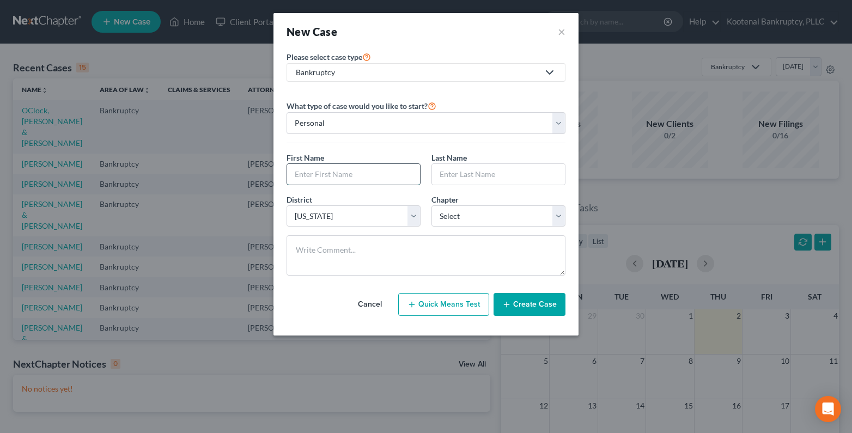
click at [303, 169] on input "text" at bounding box center [353, 174] width 133 height 21
type input "[PERSON_NAME]"
click at [443, 177] on input "text" at bounding box center [498, 174] width 133 height 21
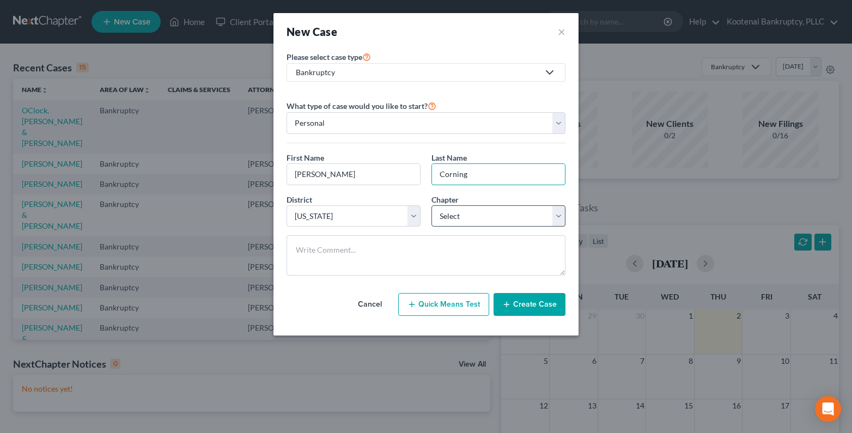
type input "Corning"
click at [449, 211] on select "Select 7 11 12 13" at bounding box center [498, 216] width 134 height 22
select select "0"
click at [431, 205] on select "Select 7 11 12 13" at bounding box center [498, 216] width 134 height 22
click at [518, 310] on button "Create Case" at bounding box center [529, 304] width 72 height 23
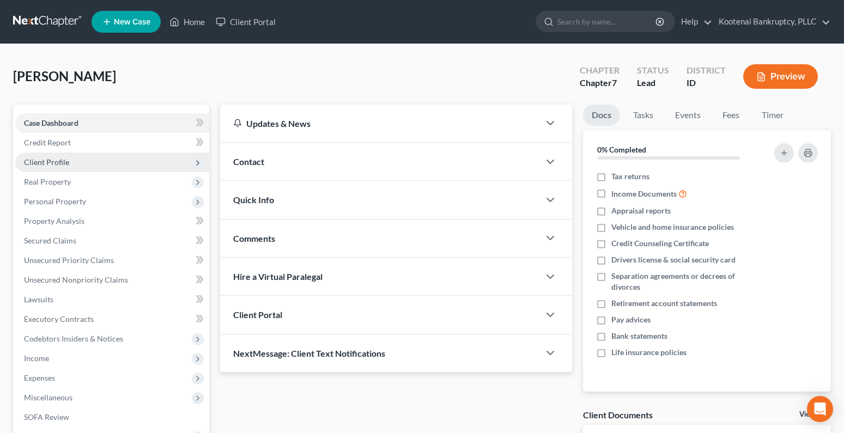
click at [46, 161] on span "Client Profile" at bounding box center [46, 161] width 45 height 9
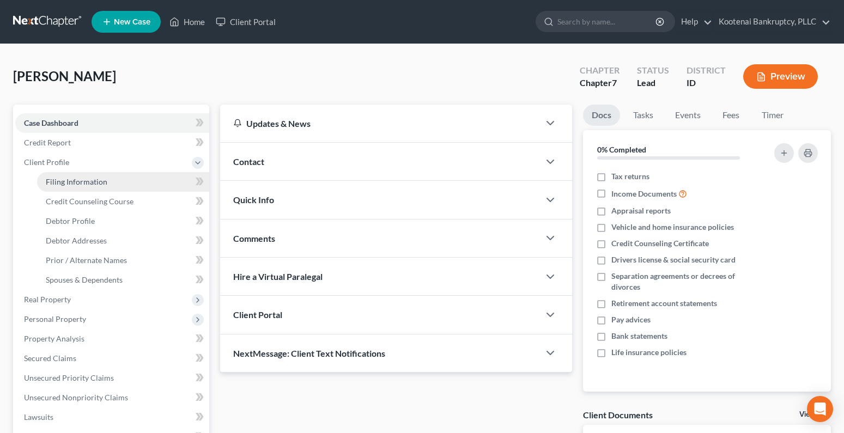
click at [69, 185] on span "Filing Information" at bounding box center [77, 181] width 62 height 9
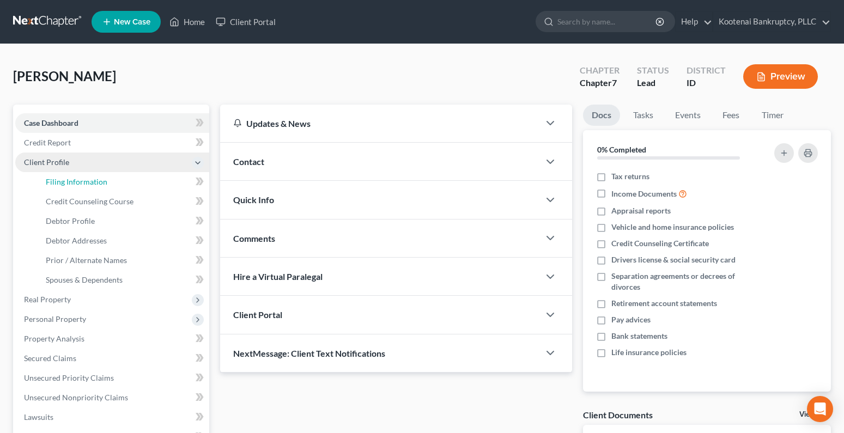
select select "1"
select select "0"
select select "23"
select select "0"
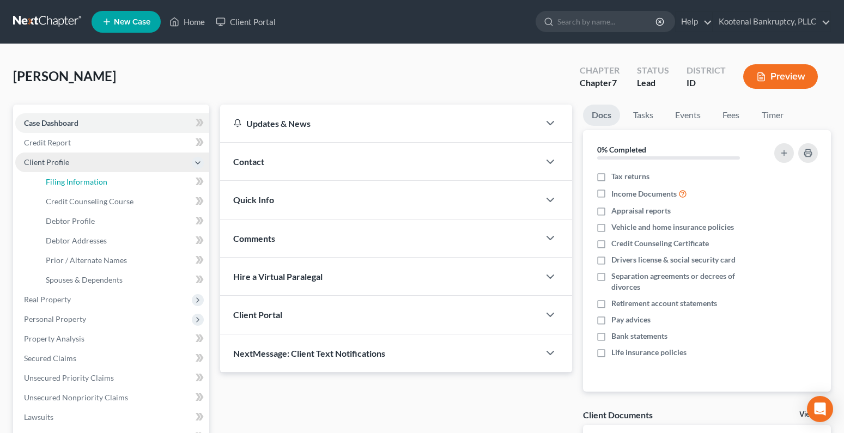
select select "13"
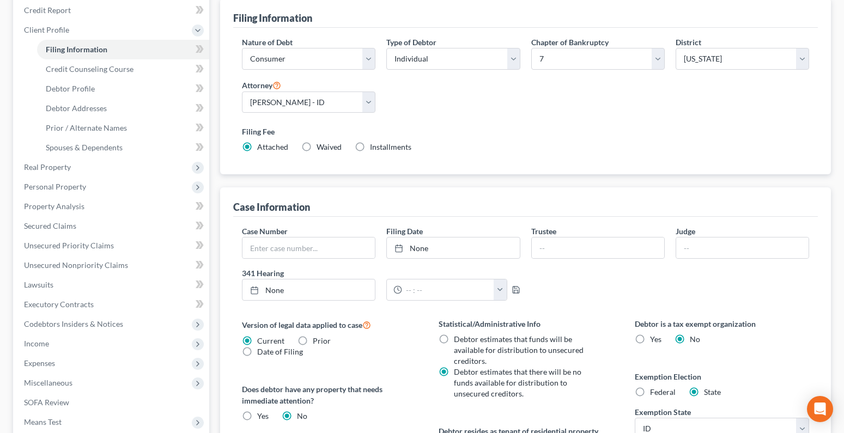
scroll to position [163, 0]
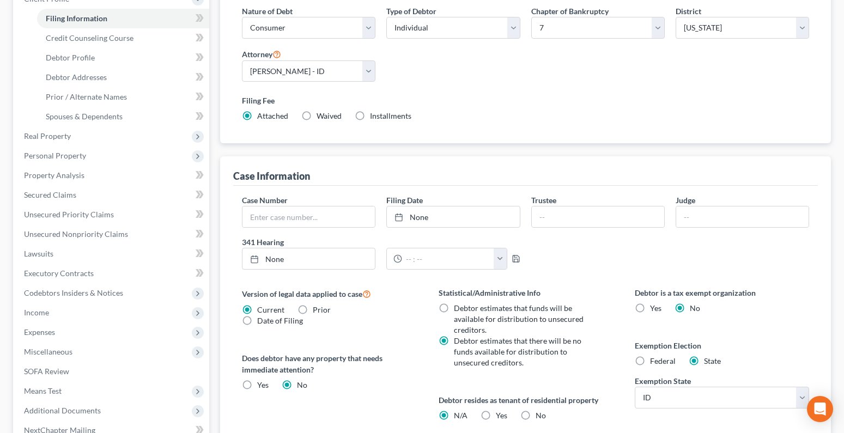
click at [496, 415] on label "Yes Yes" at bounding box center [501, 415] width 11 height 11
click at [500, 415] on input "Yes Yes" at bounding box center [503, 413] width 7 height 7
radio input "true"
radio input "false"
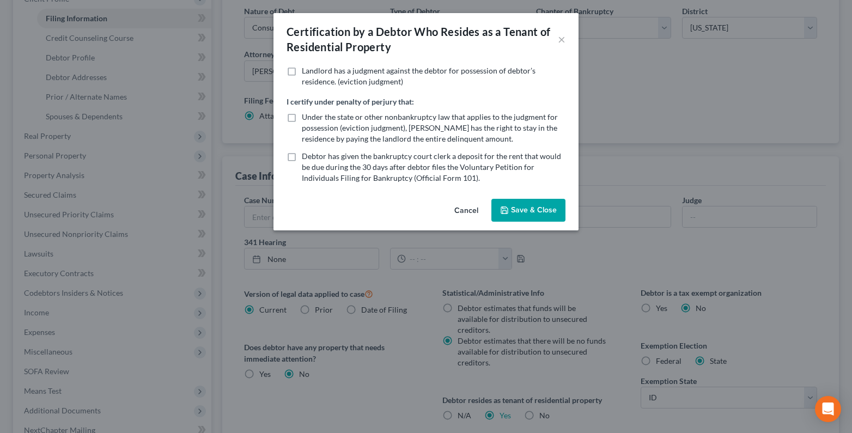
click at [513, 209] on button "Save & Close" at bounding box center [528, 210] width 74 height 23
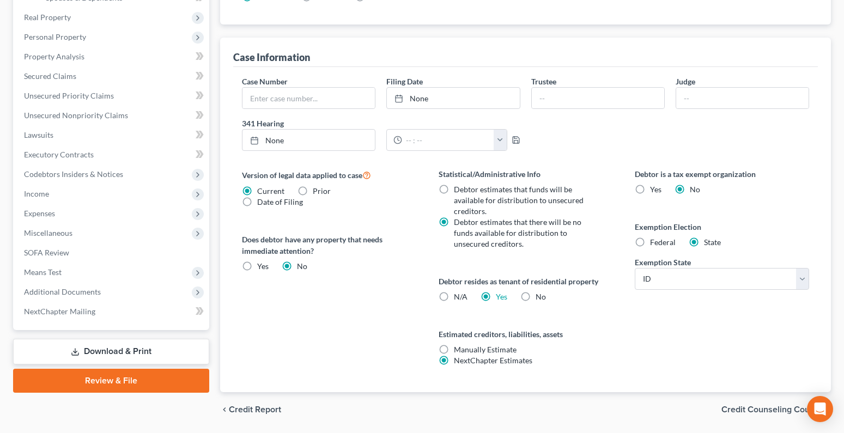
scroll to position [318, 0]
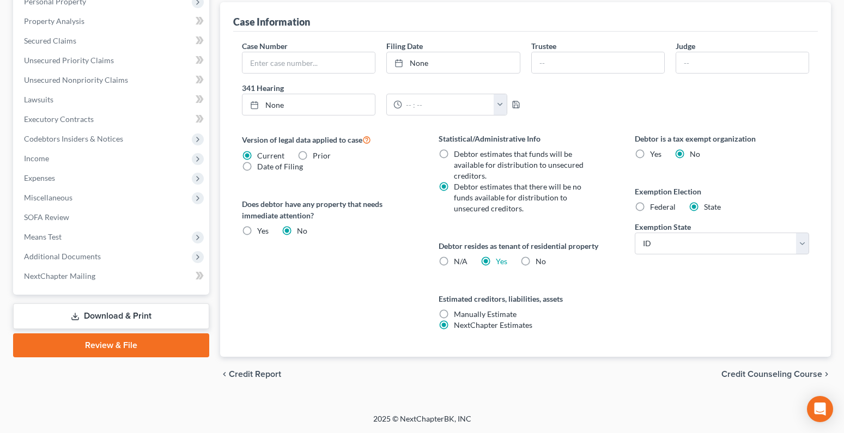
click at [764, 377] on span "Credit Counseling Course" at bounding box center [771, 374] width 101 height 9
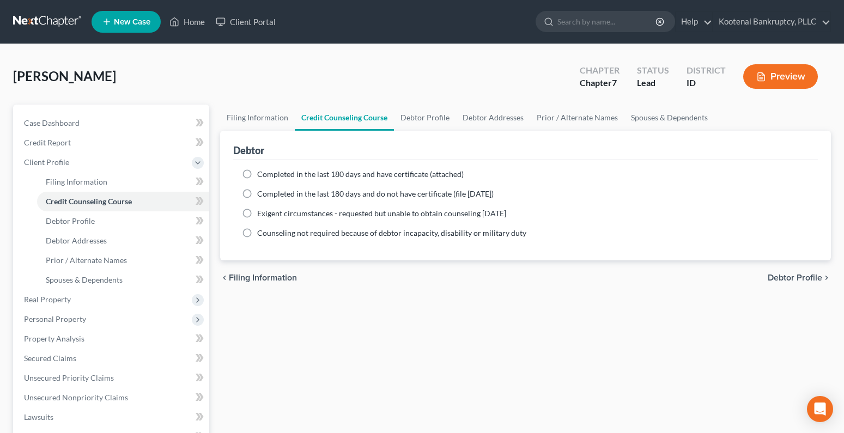
click at [801, 281] on span "Debtor Profile" at bounding box center [794, 277] width 54 height 9
select select "0"
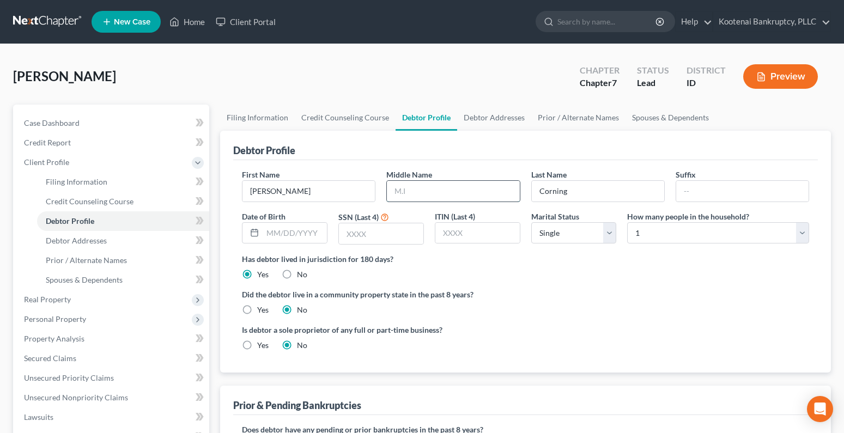
click at [399, 188] on input "text" at bounding box center [453, 191] width 132 height 21
type input "Shay"
click at [284, 232] on input "text" at bounding box center [295, 233] width 64 height 21
type input "[DATE]"
click at [365, 230] on input "text" at bounding box center [381, 233] width 84 height 21
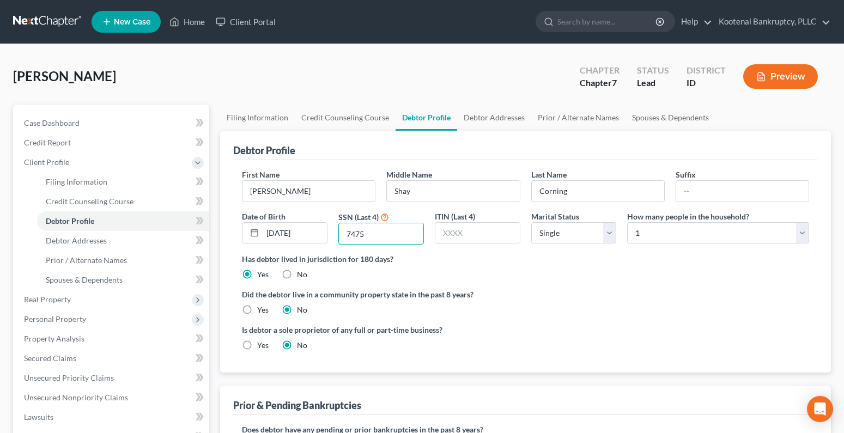
type input "7475"
click at [257, 347] on label "Yes" at bounding box center [262, 345] width 11 height 11
click at [261, 347] on input "Yes" at bounding box center [264, 343] width 7 height 7
radio input "true"
radio input "false"
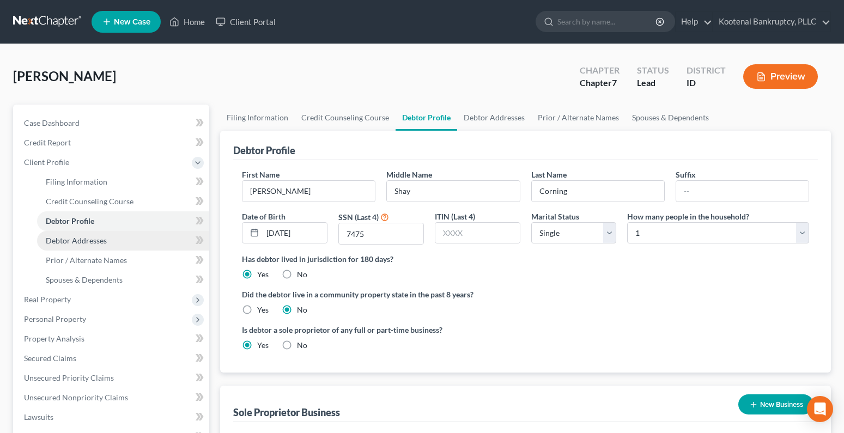
click at [70, 241] on span "Debtor Addresses" at bounding box center [76, 240] width 61 height 9
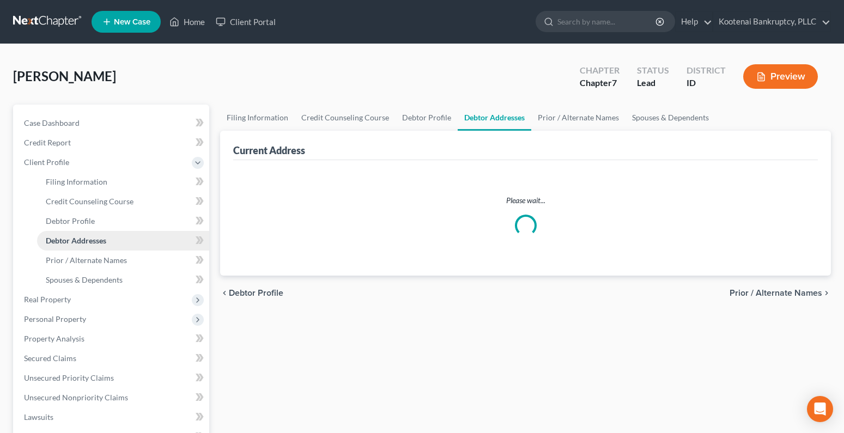
select select "0"
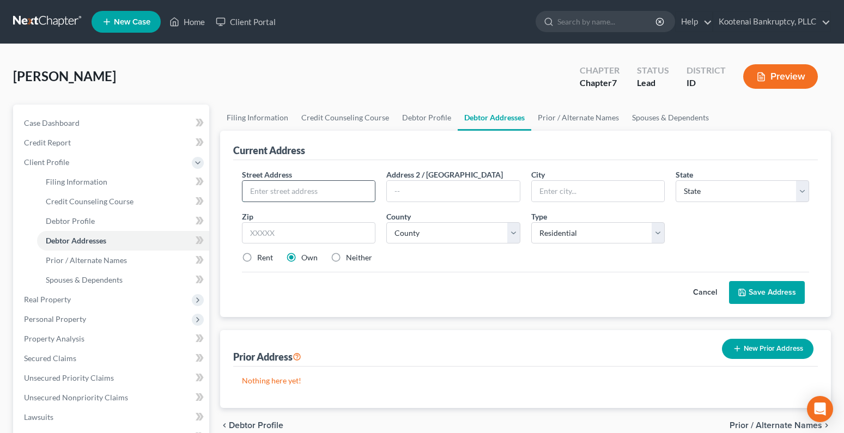
click at [259, 193] on input "text" at bounding box center [308, 191] width 132 height 21
type input "[STREET_ADDRESS]"
click at [276, 234] on input "text" at bounding box center [308, 233] width 133 height 22
type input "83861"
type input "St. Maries"
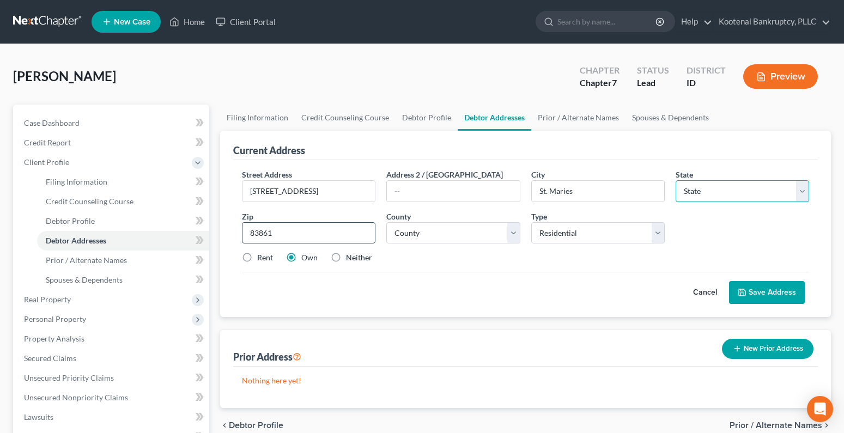
select select "13"
type input "Saint Maries"
type input "83861"
click at [419, 229] on select "County [GEOGRAPHIC_DATA] [GEOGRAPHIC_DATA] [GEOGRAPHIC_DATA] [GEOGRAPHIC_DATA] …" at bounding box center [452, 233] width 133 height 22
select select "4"
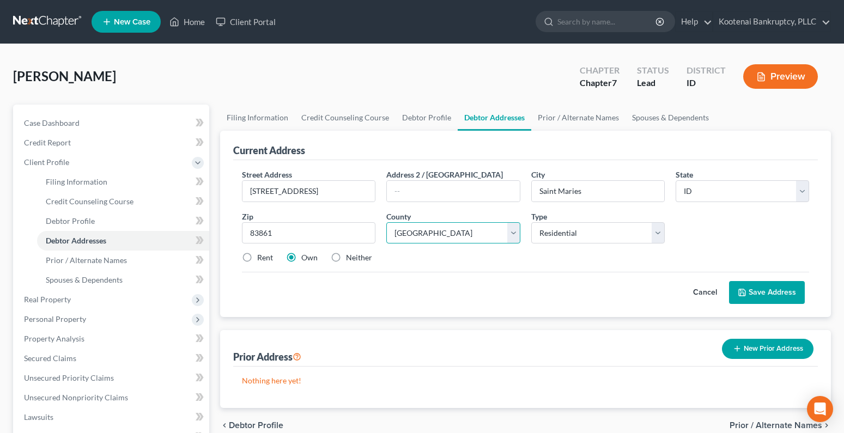
click at [386, 222] on select "County [GEOGRAPHIC_DATA] [GEOGRAPHIC_DATA] [GEOGRAPHIC_DATA] [GEOGRAPHIC_DATA] …" at bounding box center [452, 233] width 133 height 22
click at [257, 258] on label "Rent" at bounding box center [265, 257] width 16 height 11
click at [261, 258] on input "Rent" at bounding box center [264, 255] width 7 height 7
radio input "true"
drag, startPoint x: 772, startPoint y: 293, endPoint x: 760, endPoint y: 293, distance: 12.0
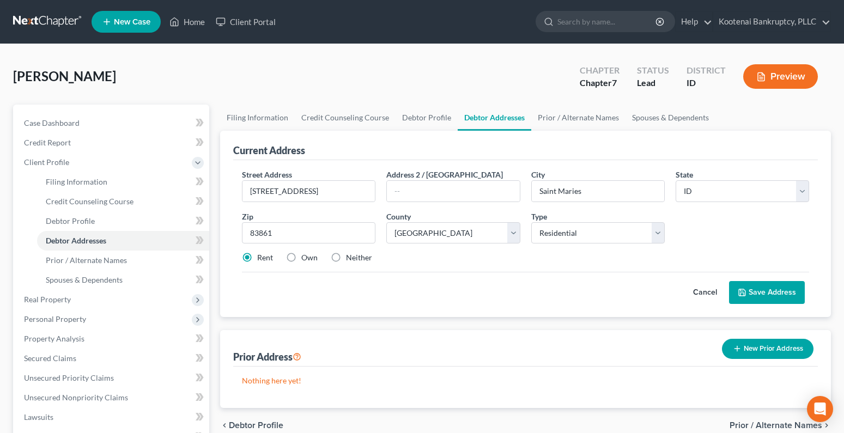
click at [771, 293] on button "Save Address" at bounding box center [767, 292] width 76 height 23
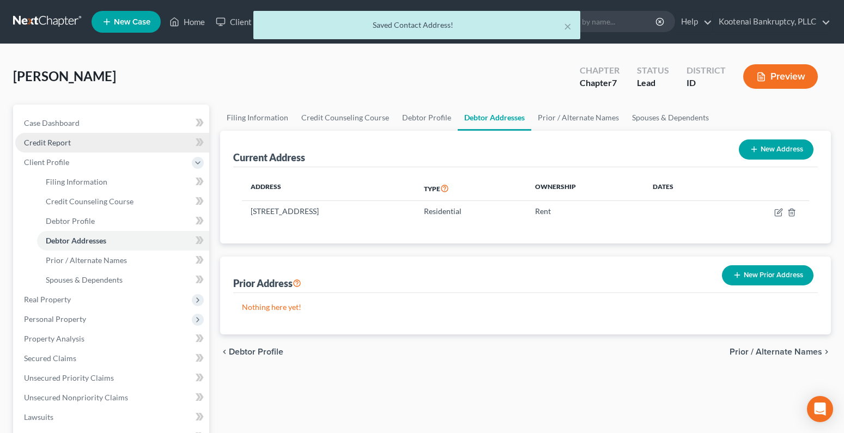
click at [49, 142] on span "Credit Report" at bounding box center [47, 142] width 47 height 9
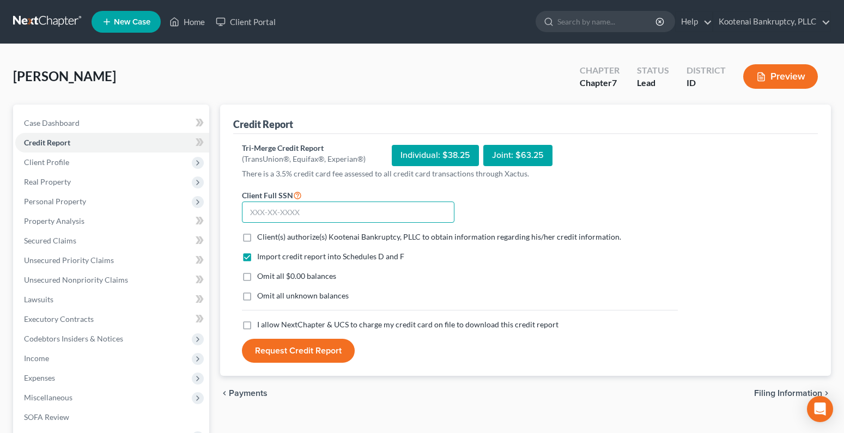
drag, startPoint x: 270, startPoint y: 212, endPoint x: 251, endPoint y: 197, distance: 24.4
click at [269, 212] on input "text" at bounding box center [348, 213] width 212 height 22
type input "518-53-7475"
drag, startPoint x: 250, startPoint y: 239, endPoint x: 248, endPoint y: 285, distance: 46.4
click at [257, 239] on label "Client(s) authorize(s) Kootenai Bankruptcy, PLLC to obtain information regardin…" at bounding box center [439, 236] width 364 height 11
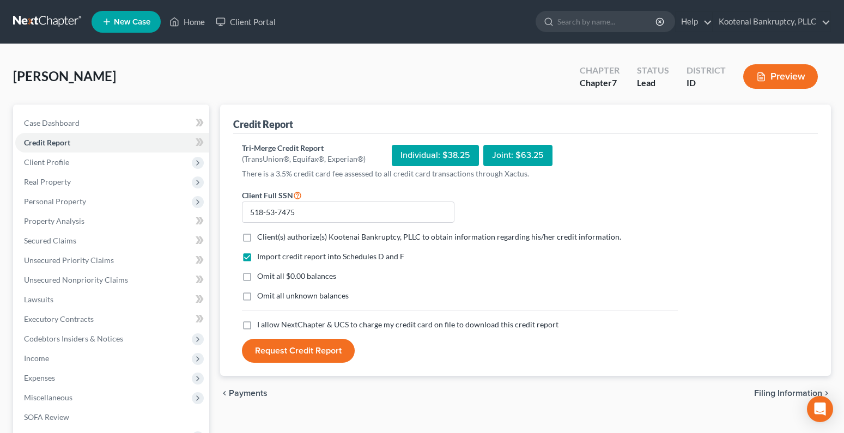
click at [261, 239] on input "Client(s) authorize(s) Kootenai Bankruptcy, PLLC to obtain information regardin…" at bounding box center [264, 234] width 7 height 7
checkbox input "true"
click at [257, 323] on label "I allow NextChapter & UCS to charge my credit card on file to download this cre…" at bounding box center [407, 324] width 301 height 11
click at [261, 323] on input "I allow NextChapter & UCS to charge my credit card on file to download this cre…" at bounding box center [264, 322] width 7 height 7
checkbox input "true"
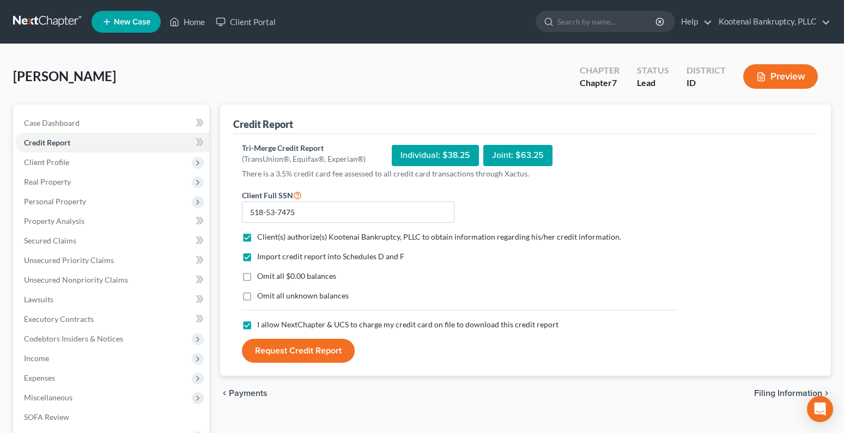
click at [290, 352] on button "Request Credit Report" at bounding box center [298, 351] width 113 height 24
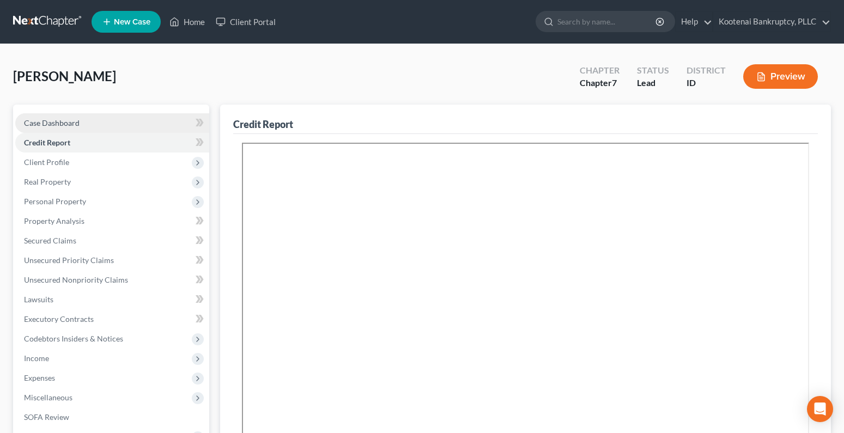
click at [33, 115] on link "Case Dashboard" at bounding box center [112, 123] width 194 height 20
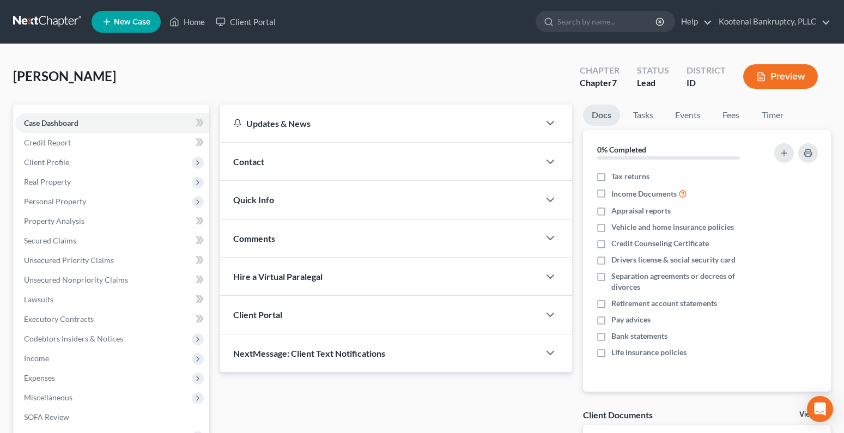
drag, startPoint x: 315, startPoint y: 322, endPoint x: 312, endPoint y: 349, distance: 26.3
click at [315, 322] on div "Client Portal" at bounding box center [379, 315] width 319 height 38
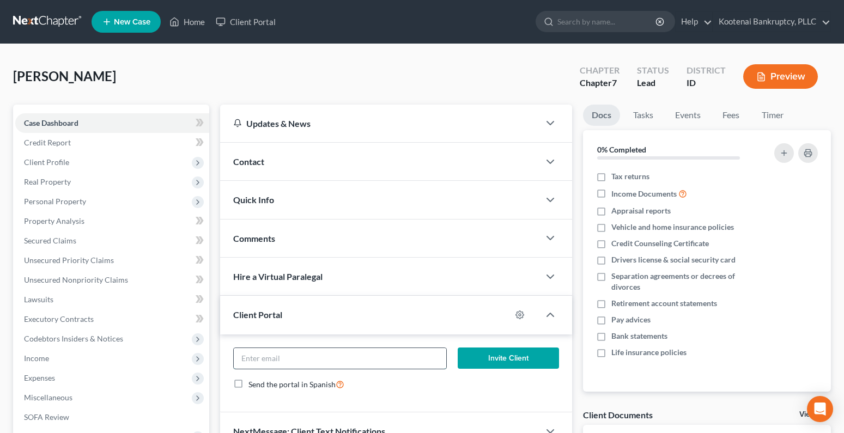
paste input "[PERSON_NAME][EMAIL_ADDRESS]"
type input "[PERSON_NAME][EMAIL_ADDRESS]"
click at [518, 359] on button "Invite Client" at bounding box center [508, 359] width 101 height 22
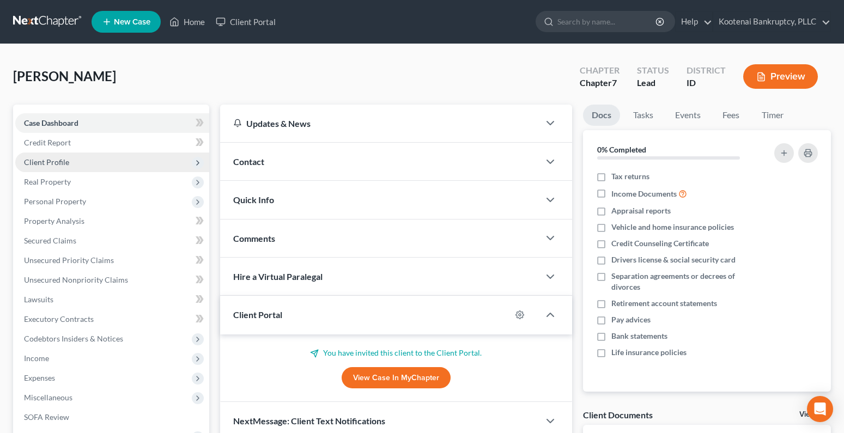
click at [36, 162] on span "Client Profile" at bounding box center [46, 161] width 45 height 9
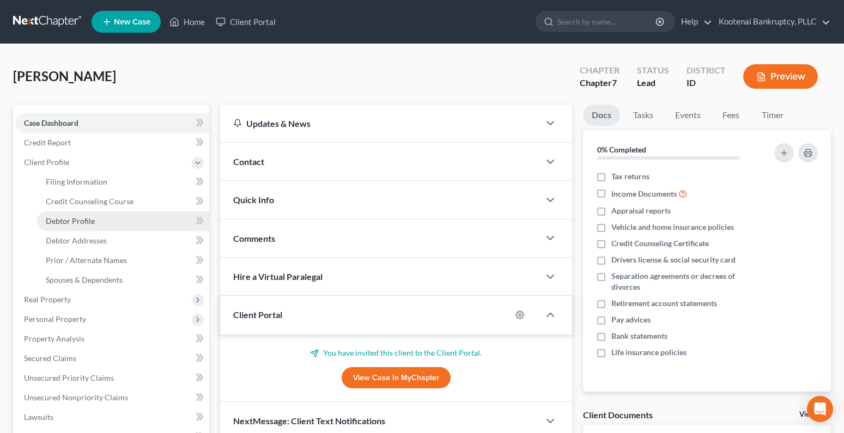
click at [63, 223] on span "Debtor Profile" at bounding box center [70, 220] width 49 height 9
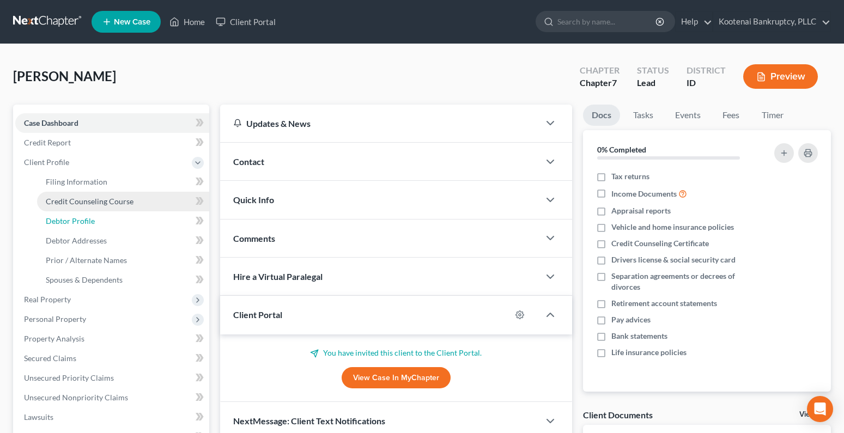
select select "0"
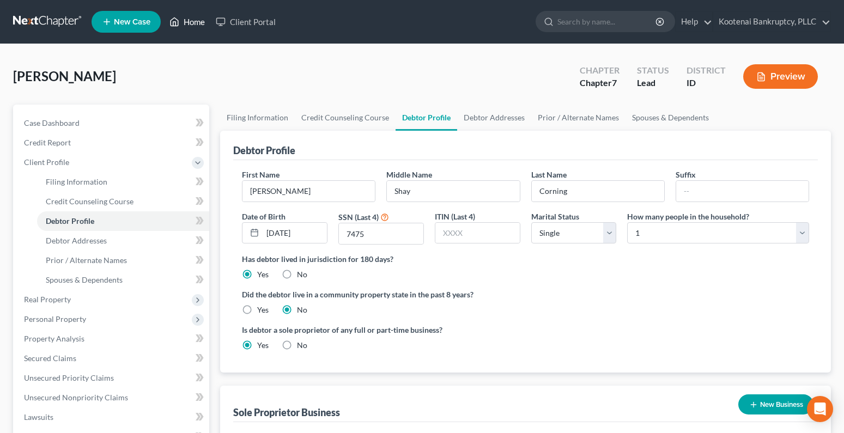
drag, startPoint x: 193, startPoint y: 28, endPoint x: 159, endPoint y: 43, distance: 37.1
click at [193, 27] on link "Home" at bounding box center [187, 22] width 46 height 20
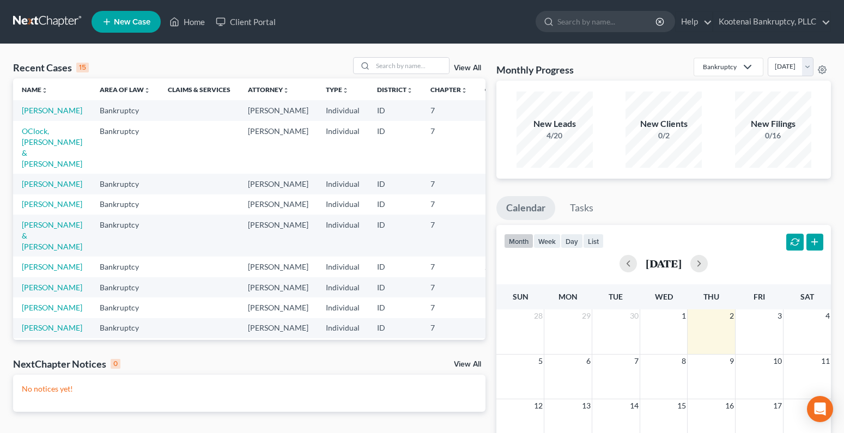
click at [123, 29] on link "New Case" at bounding box center [126, 22] width 69 height 22
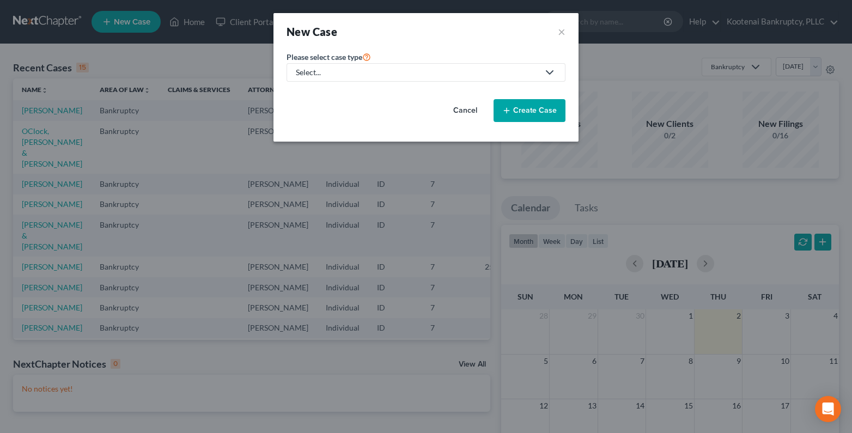
click at [542, 72] on icon at bounding box center [547, 72] width 17 height 13
click at [312, 96] on div "Bankruptcy" at bounding box center [316, 94] width 39 height 11
select select "23"
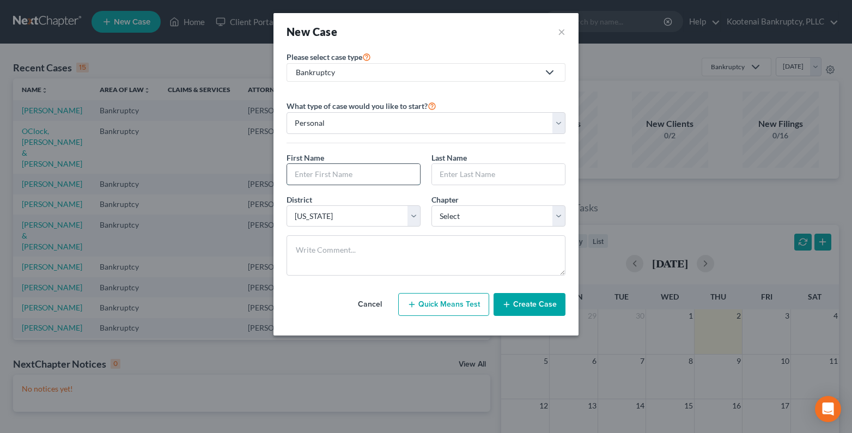
click at [303, 173] on input "text" at bounding box center [353, 174] width 133 height 21
type input "[PERSON_NAME]"
click at [468, 175] on input "text" at bounding box center [498, 174] width 133 height 21
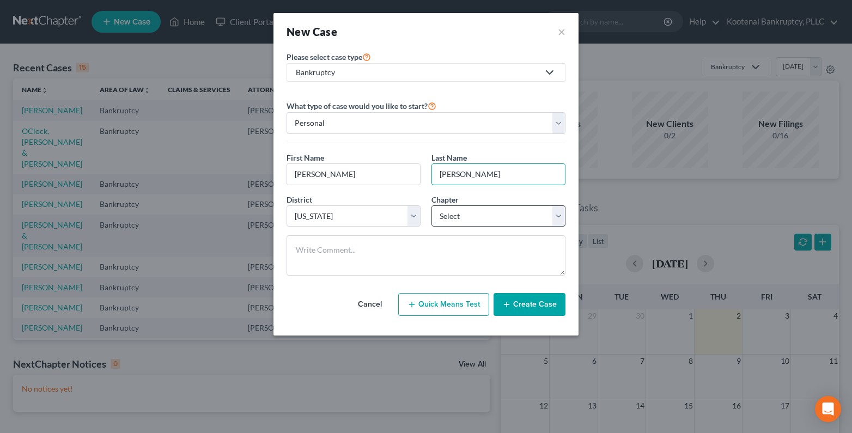
type input "[PERSON_NAME]"
click at [444, 215] on select "Select 7 11 12 13" at bounding box center [498, 216] width 134 height 22
select select "0"
click at [431, 205] on select "Select 7 11 12 13" at bounding box center [498, 216] width 134 height 22
click at [526, 304] on button "Create Case" at bounding box center [529, 304] width 72 height 23
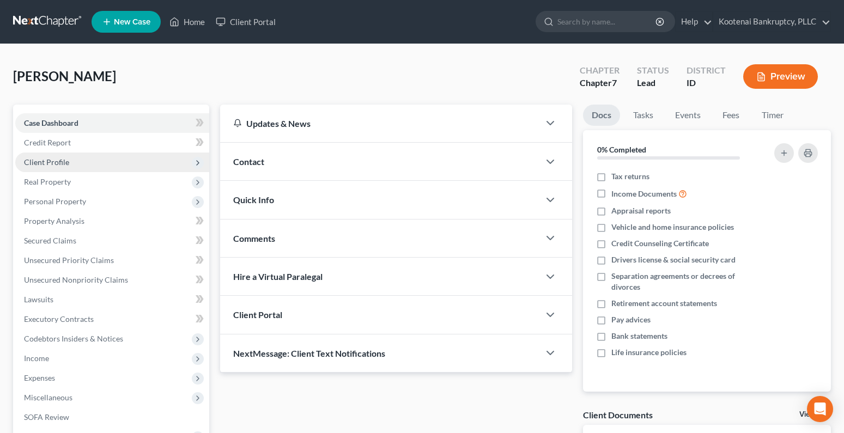
click at [41, 160] on span "Client Profile" at bounding box center [46, 161] width 45 height 9
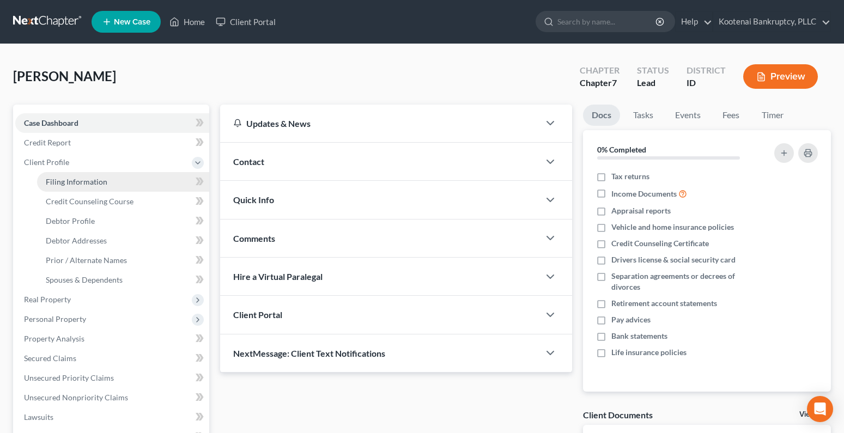
click at [78, 186] on span "Filing Information" at bounding box center [77, 181] width 62 height 9
select select "1"
select select "0"
select select "23"
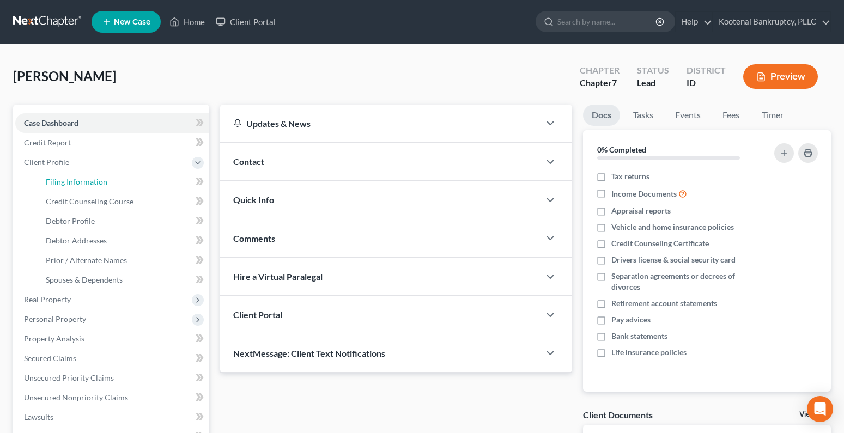
select select "0"
select select "13"
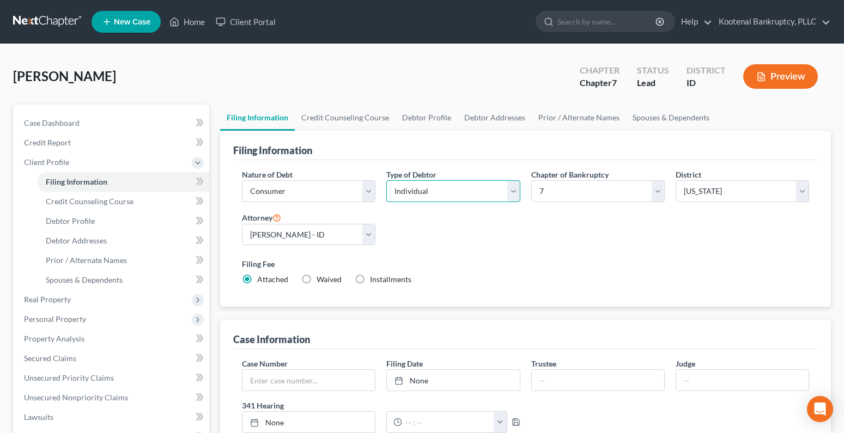
click at [400, 197] on select "Select Individual Joint" at bounding box center [452, 191] width 133 height 22
select select "1"
click at [386, 180] on select "Select Individual Joint" at bounding box center [452, 191] width 133 height 22
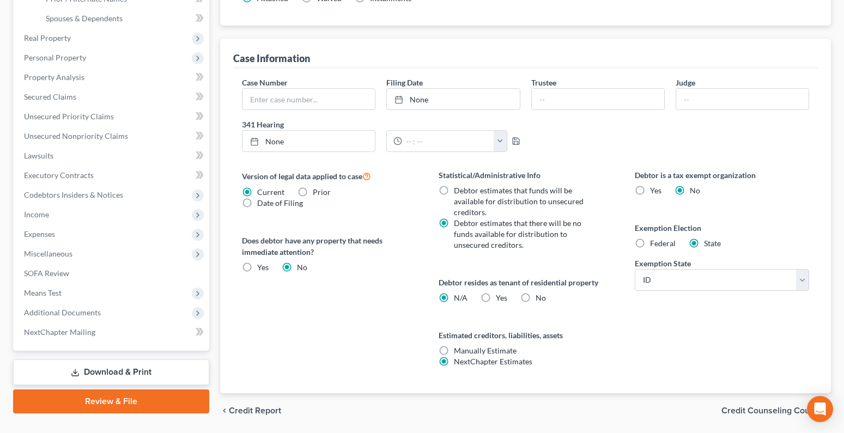
scroll to position [318, 0]
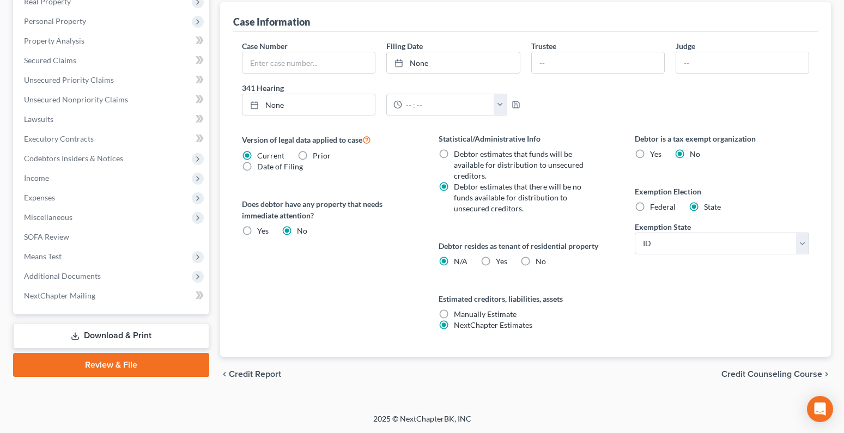
click at [737, 374] on span "Credit Counseling Course" at bounding box center [771, 374] width 101 height 9
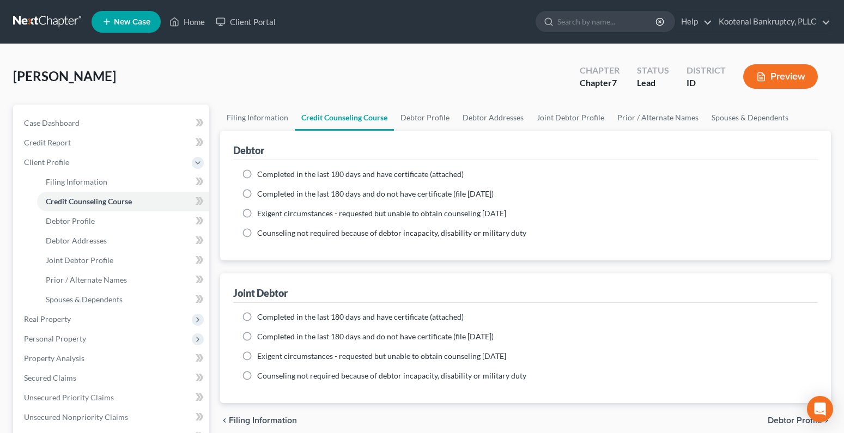
scroll to position [163, 0]
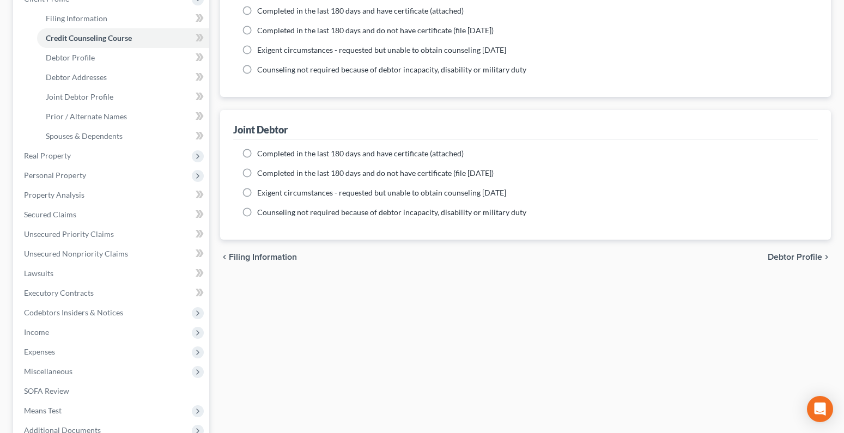
click at [804, 253] on span "Debtor Profile" at bounding box center [794, 257] width 54 height 9
select select "1"
select select "0"
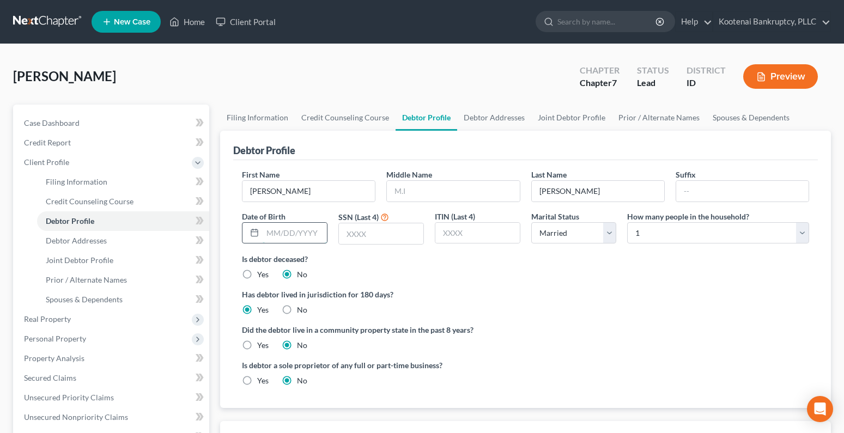
click at [267, 233] on input "text" at bounding box center [295, 233] width 64 height 21
type input "[DATE]"
click at [351, 229] on input "text" at bounding box center [381, 233] width 84 height 21
type input "4692"
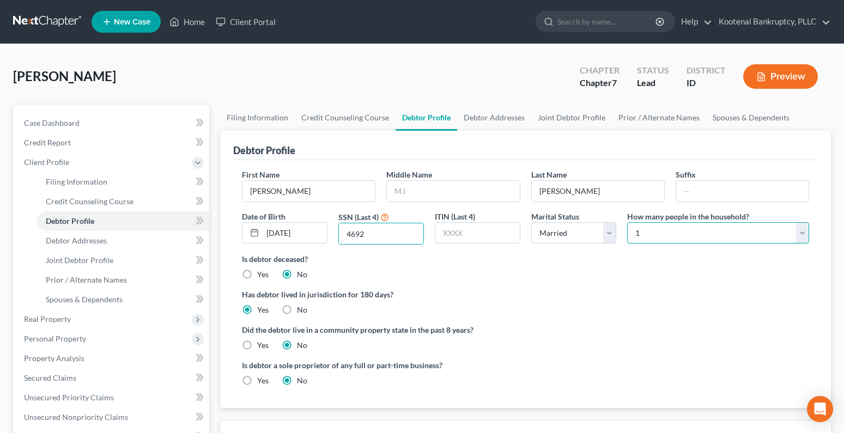
drag, startPoint x: 655, startPoint y: 231, endPoint x: 658, endPoint y: 236, distance: 6.4
click at [655, 231] on select "Select 1 2 3 4 5 6 7 8 9 10 11 12 13 14 15 16 17 18 19 20" at bounding box center [718, 233] width 182 height 22
select select "1"
click at [627, 222] on select "Select 1 2 3 4 5 6 7 8 9 10 11 12 13 14 15 16 17 18 19 20" at bounding box center [718, 233] width 182 height 22
click at [257, 345] on label "Yes" at bounding box center [262, 345] width 11 height 11
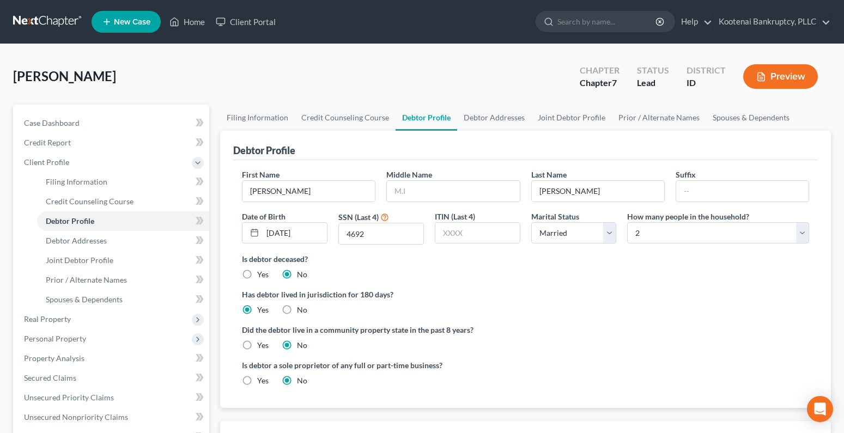
click at [261, 345] on input "Yes" at bounding box center [264, 343] width 7 height 7
radio input "true"
radio input "false"
click at [80, 238] on span "Debtor Addresses" at bounding box center [76, 240] width 61 height 9
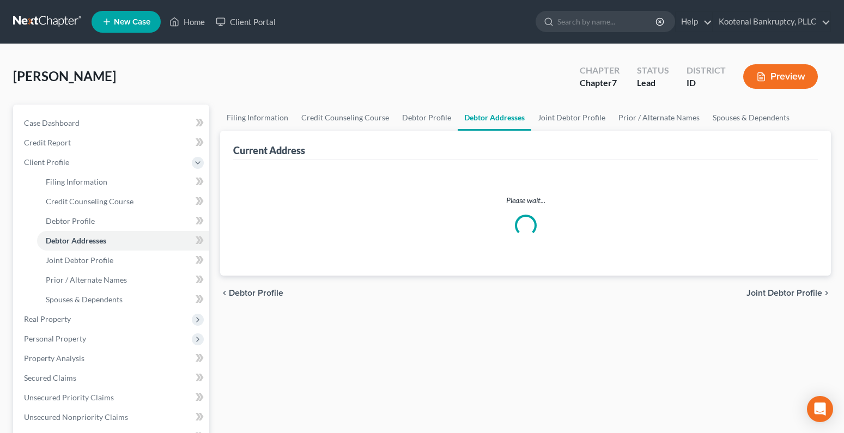
select select "0"
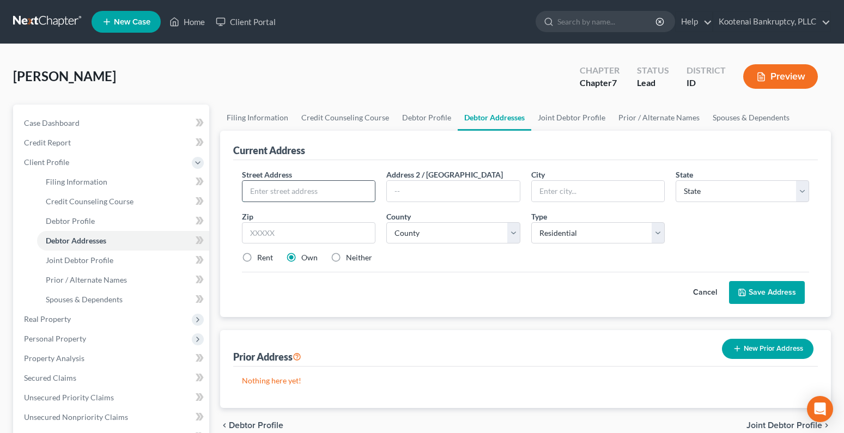
click at [258, 190] on input "text" at bounding box center [308, 191] width 132 height 21
type input "[STREET_ADDRESS]"
type input "Spirit Lake"
select select "13"
type input "83869"
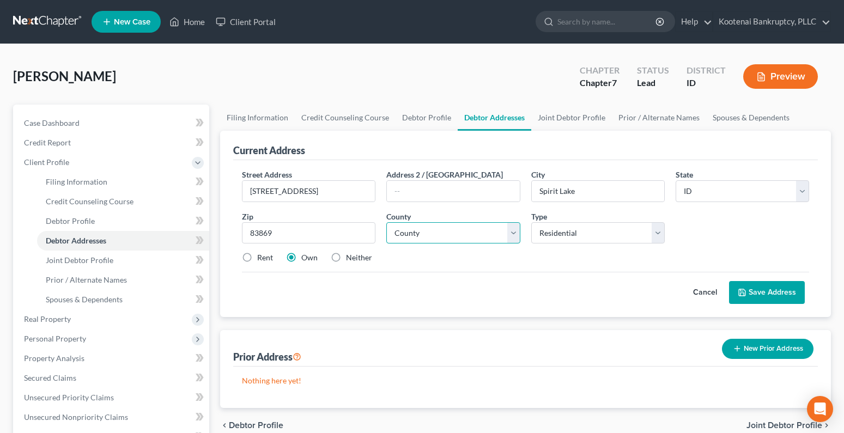
click at [394, 238] on select "County" at bounding box center [452, 233] width 133 height 22
select select "27"
click at [386, 222] on select "County [GEOGRAPHIC_DATA] [GEOGRAPHIC_DATA] [GEOGRAPHIC_DATA] [GEOGRAPHIC_DATA] …" at bounding box center [452, 233] width 133 height 22
click at [773, 288] on button "Save Address" at bounding box center [767, 292] width 76 height 23
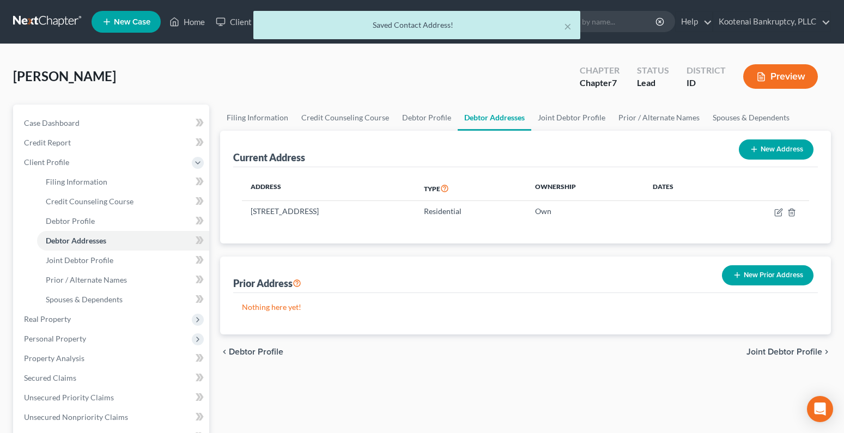
click at [795, 352] on span "Joint Debtor Profile" at bounding box center [784, 352] width 76 height 9
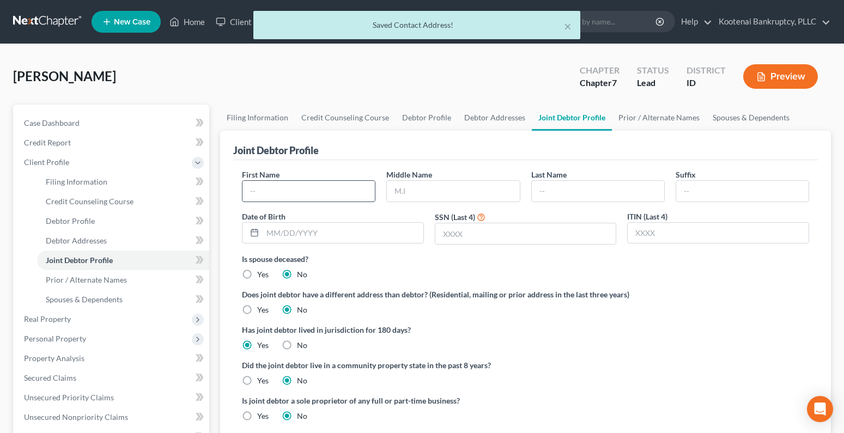
click at [260, 193] on input "text" at bounding box center [308, 191] width 132 height 21
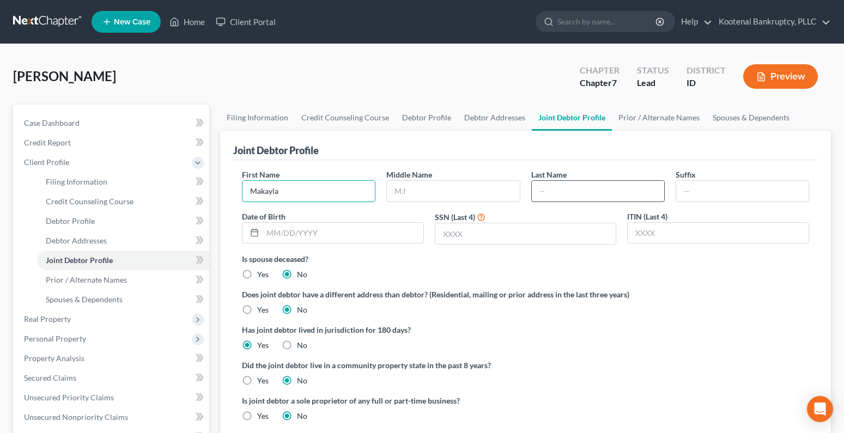
type input "Makayla"
click at [549, 185] on input "text" at bounding box center [598, 191] width 132 height 21
type input "[PERSON_NAME]"
click at [298, 237] on input "text" at bounding box center [343, 233] width 161 height 21
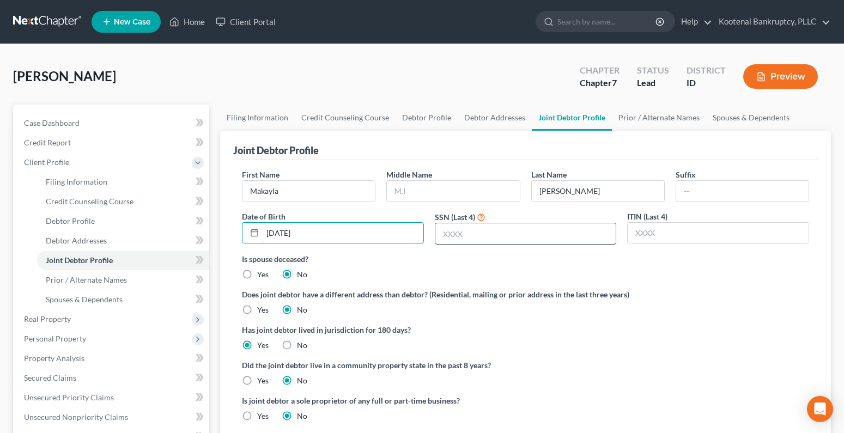
type input "[DATE]"
click at [461, 234] on input "text" at bounding box center [525, 233] width 181 height 21
type input "2198"
click at [257, 377] on label "Yes" at bounding box center [262, 380] width 11 height 11
click at [261, 377] on input "Yes" at bounding box center [264, 378] width 7 height 7
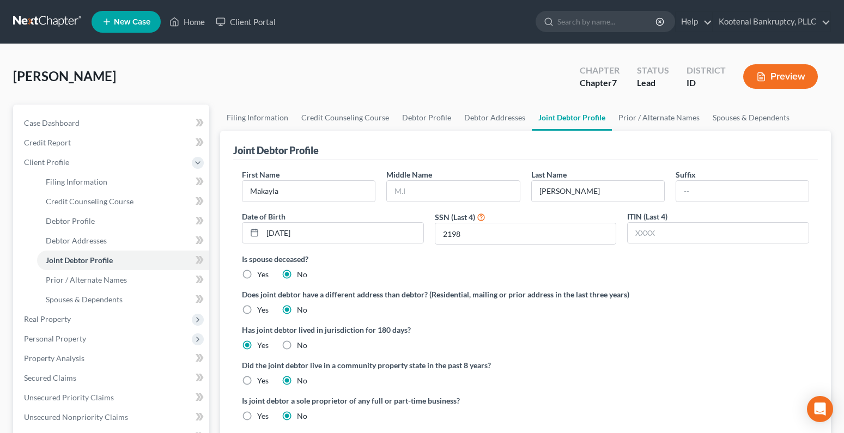
radio input "true"
radio input "false"
click at [49, 142] on span "Credit Report" at bounding box center [47, 142] width 47 height 9
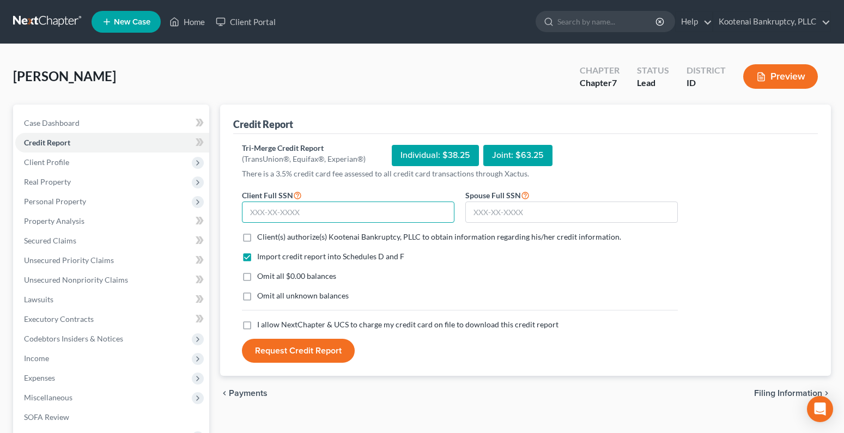
click at [270, 211] on input "text" at bounding box center [348, 213] width 212 height 22
type input "616-46-4692"
click at [491, 218] on input "text" at bounding box center [571, 213] width 212 height 22
type input "617-94-2198"
click at [257, 238] on label "Client(s) authorize(s) Kootenai Bankruptcy, PLLC to obtain information regardin…" at bounding box center [439, 236] width 364 height 11
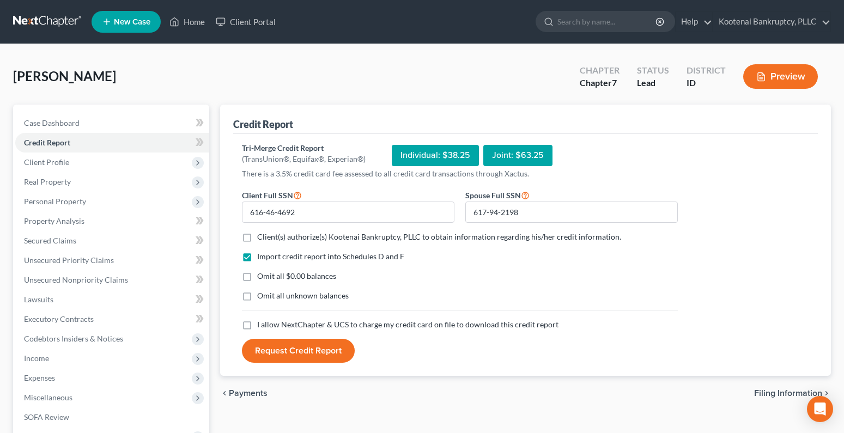
click at [261, 238] on input "Client(s) authorize(s) Kootenai Bankruptcy, PLLC to obtain information regardin…" at bounding box center [264, 234] width 7 height 7
checkbox input "true"
click at [257, 322] on label "I allow NextChapter & UCS to charge my credit card on file to download this cre…" at bounding box center [407, 324] width 301 height 11
click at [261, 322] on input "I allow NextChapter & UCS to charge my credit card on file to download this cre…" at bounding box center [264, 322] width 7 height 7
checkbox input "true"
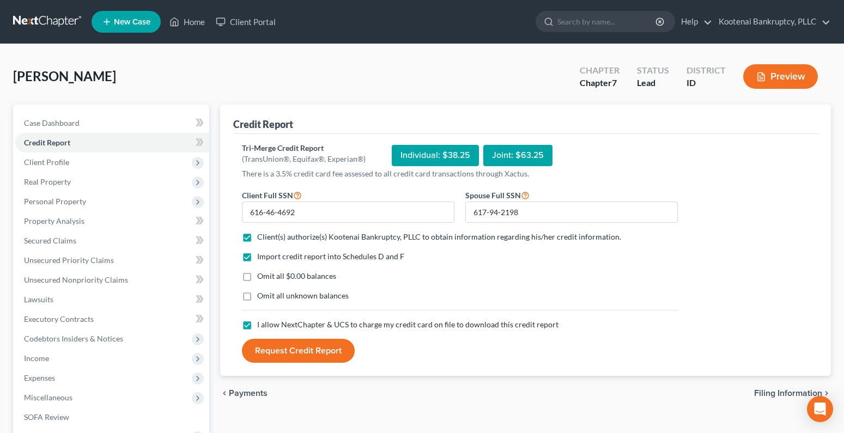
click at [285, 351] on button "Request Credit Report" at bounding box center [298, 351] width 113 height 24
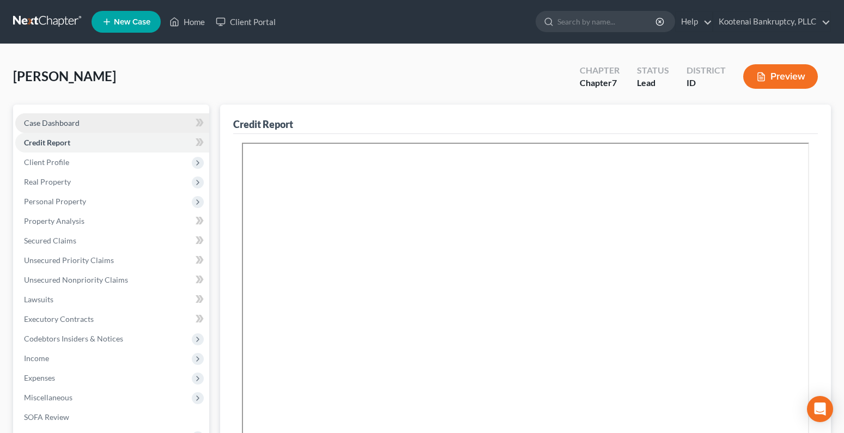
click at [58, 130] on link "Case Dashboard" at bounding box center [112, 123] width 194 height 20
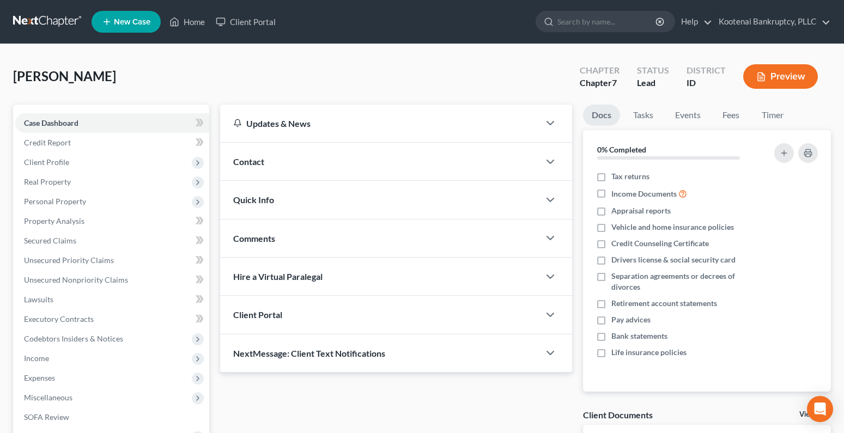
click at [336, 321] on div "Client Portal" at bounding box center [379, 315] width 319 height 38
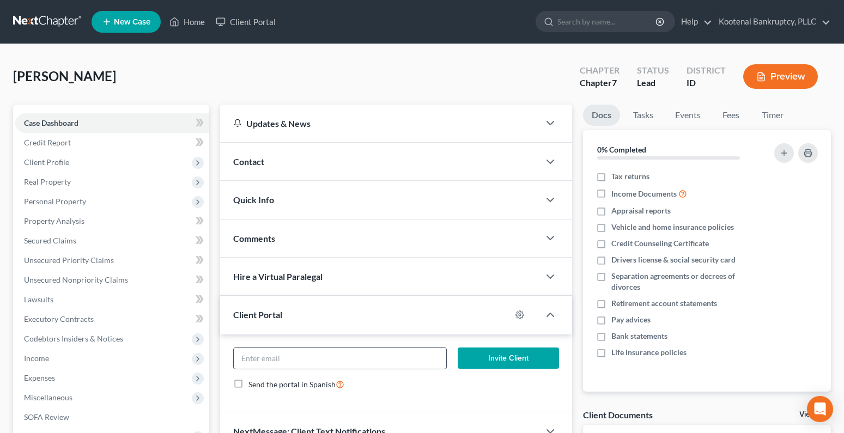
paste input "[EMAIL_ADDRESS][DOMAIN_NAME]"
type input "[EMAIL_ADDRESS][DOMAIN_NAME]"
click at [489, 357] on button "Invite Client" at bounding box center [508, 359] width 101 height 22
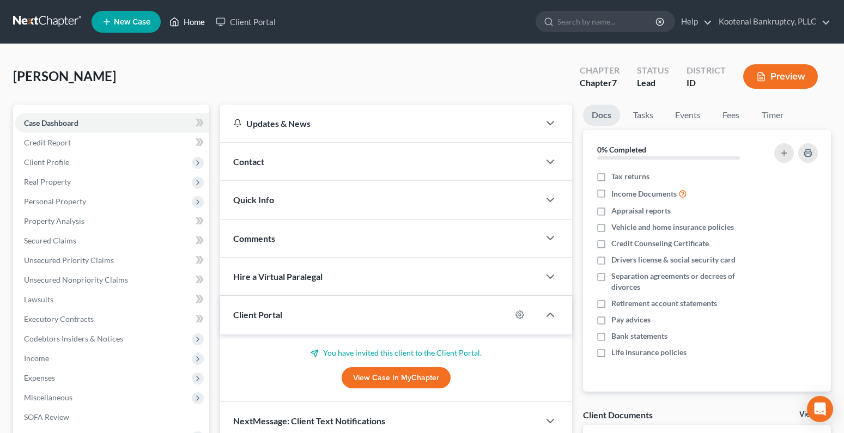
click at [199, 23] on link "Home" at bounding box center [187, 22] width 46 height 20
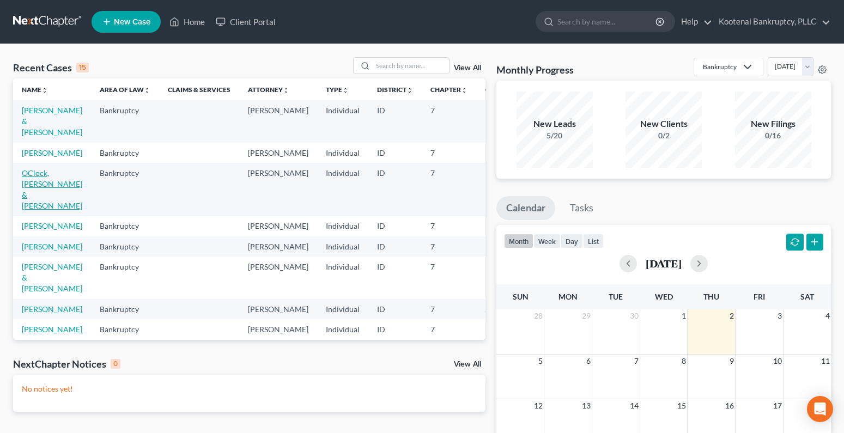
click at [26, 182] on link "OClock, [PERSON_NAME] & [PERSON_NAME]" at bounding box center [52, 189] width 60 height 42
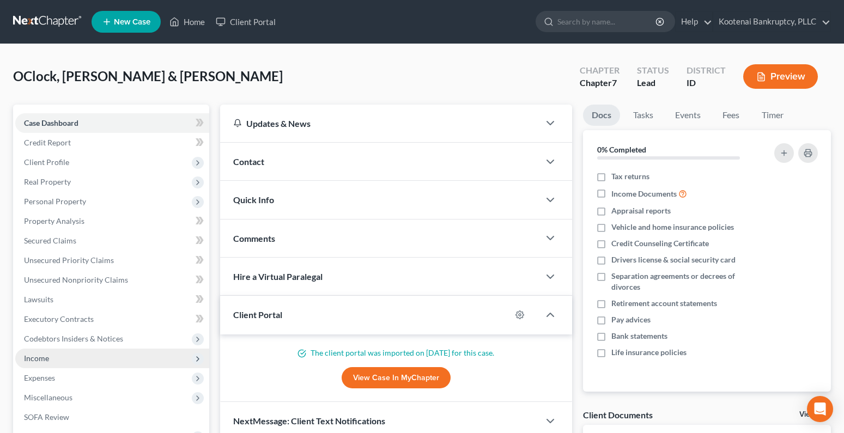
click at [34, 362] on span "Income" at bounding box center [36, 358] width 25 height 9
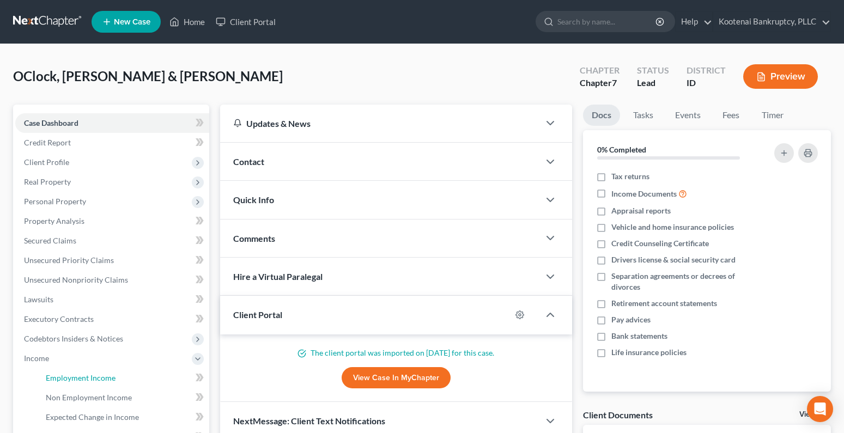
click at [59, 376] on span "Employment Income" at bounding box center [81, 377] width 70 height 9
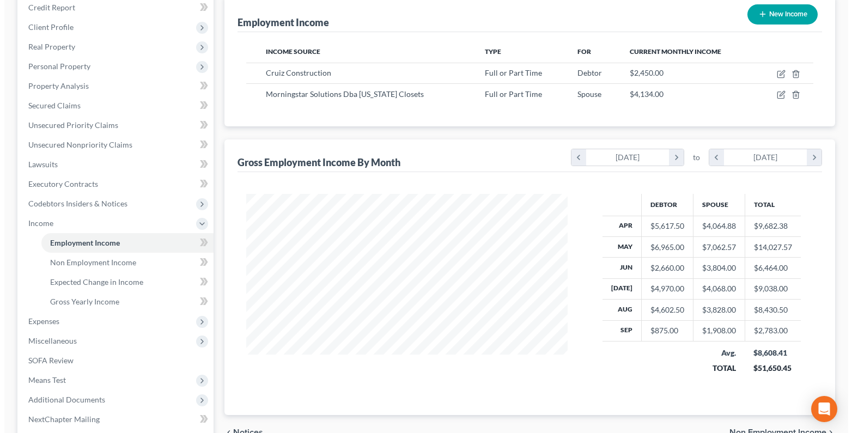
scroll to position [163, 0]
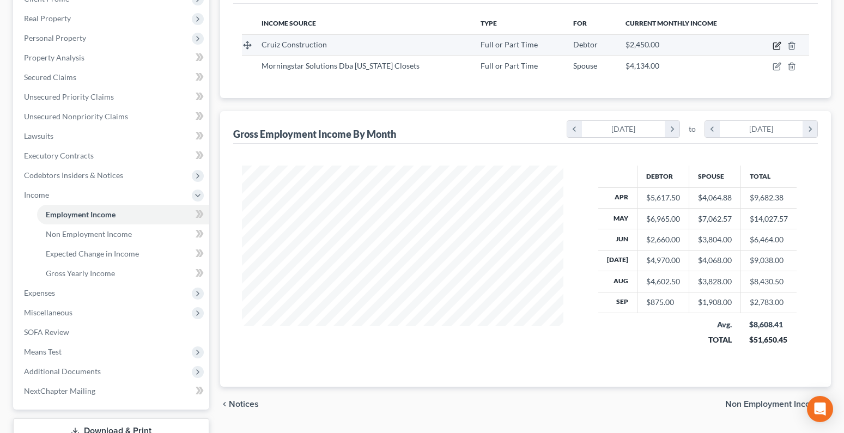
click at [773, 46] on icon "button" at bounding box center [776, 46] width 7 height 7
select select "0"
select select "13"
select select "1"
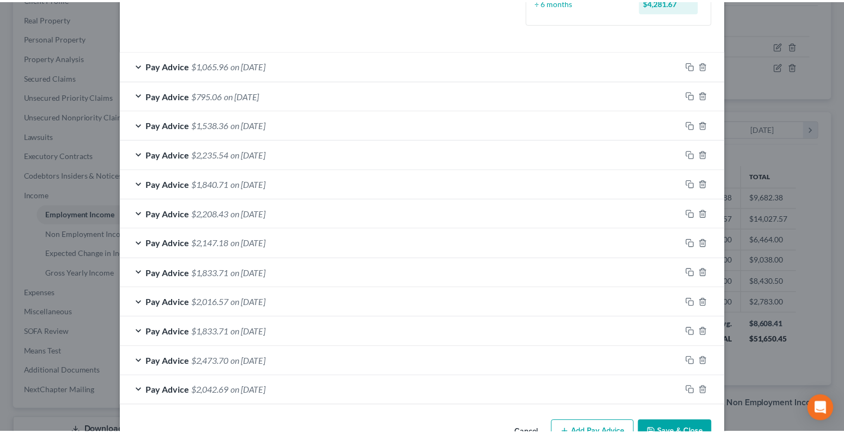
scroll to position [350, 0]
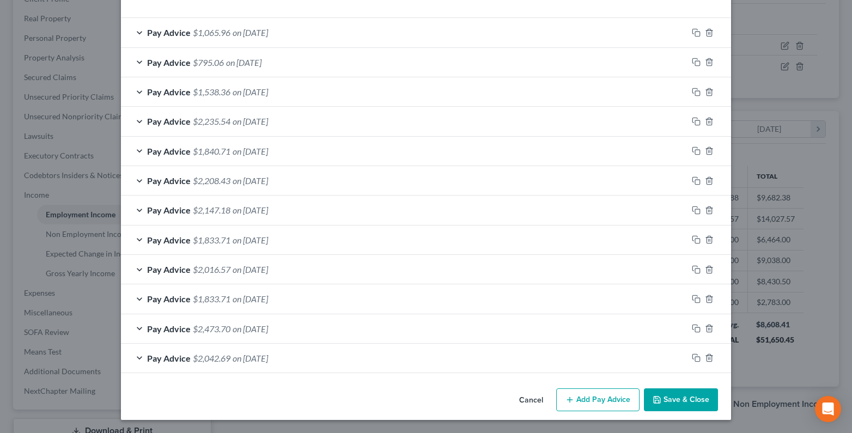
click at [697, 405] on button "Save & Close" at bounding box center [681, 399] width 74 height 23
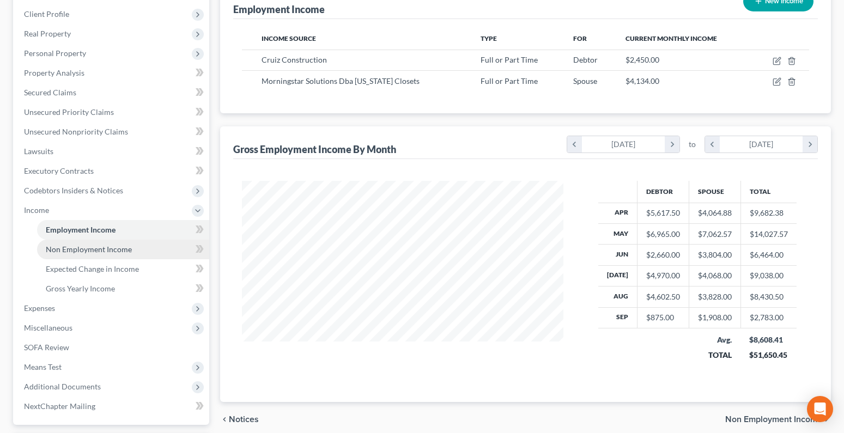
scroll to position [163, 0]
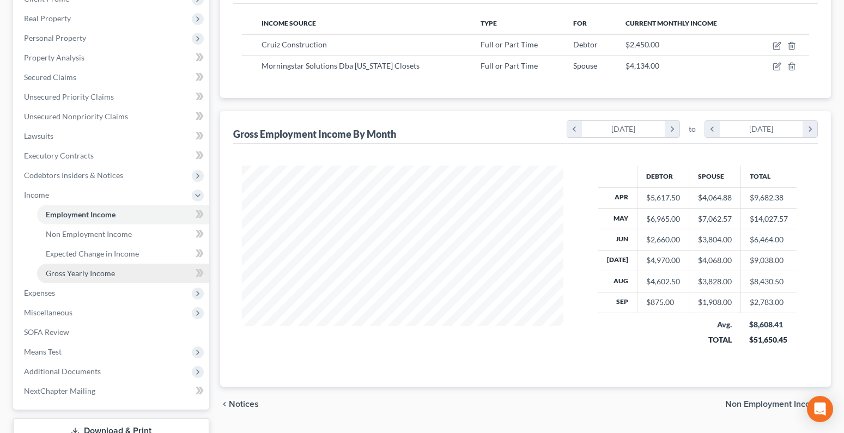
click at [77, 275] on span "Gross Yearly Income" at bounding box center [80, 273] width 69 height 9
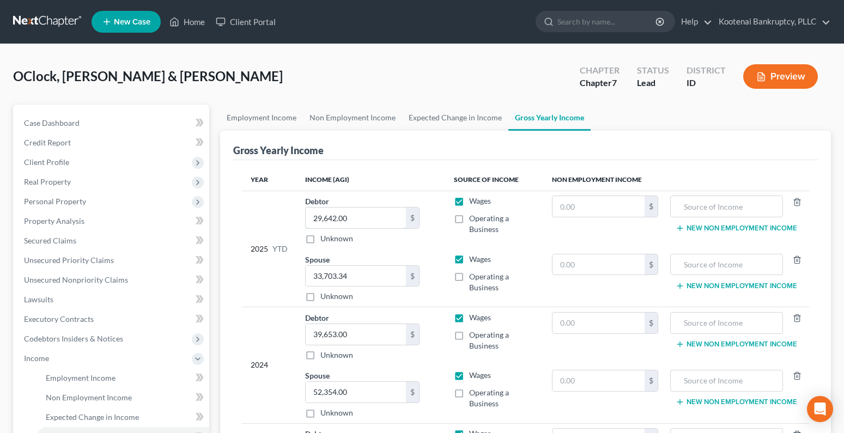
click at [352, 222] on input "29,642.00" at bounding box center [356, 218] width 100 height 21
type input "30,517.00"
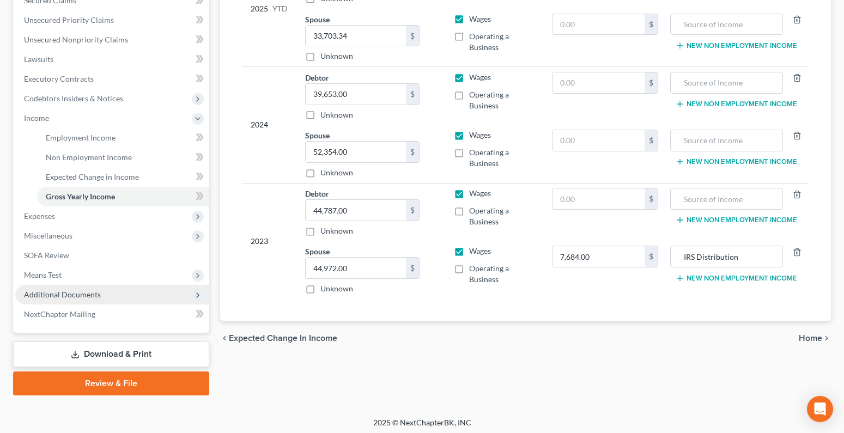
scroll to position [244, 0]
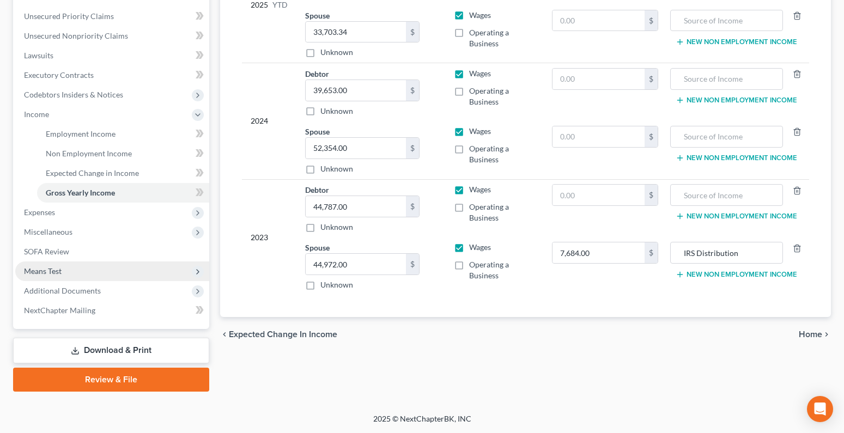
click at [31, 266] on span "Means Test" at bounding box center [43, 270] width 38 height 9
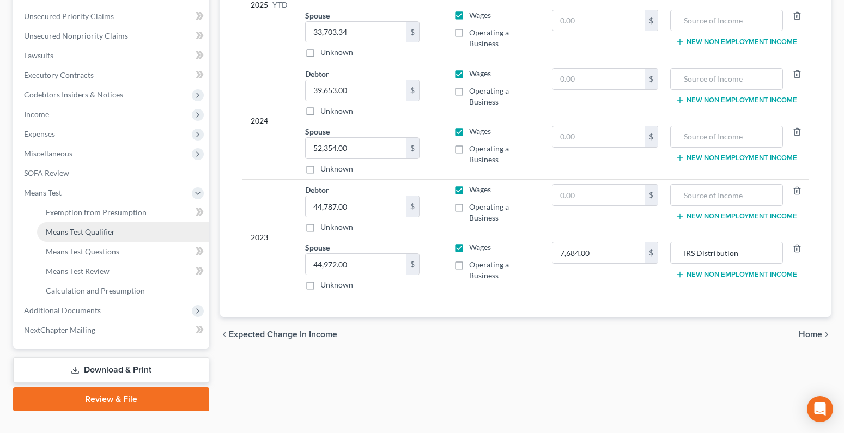
click at [64, 235] on span "Means Test Qualifier" at bounding box center [80, 231] width 69 height 9
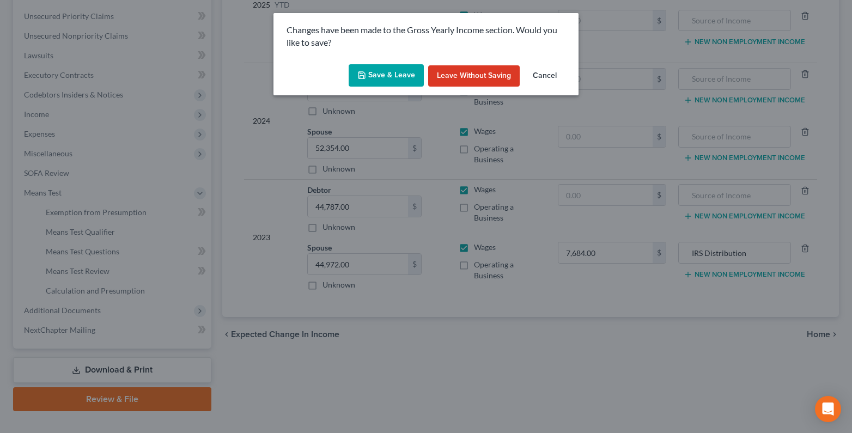
click at [387, 76] on button "Save & Leave" at bounding box center [386, 75] width 75 height 23
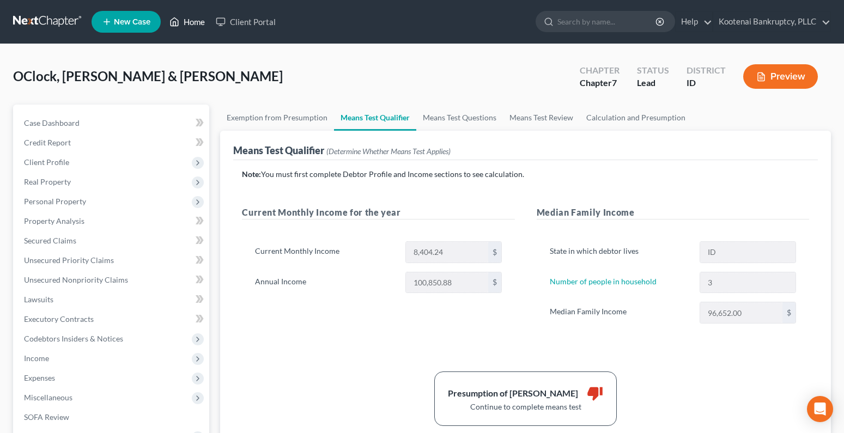
click at [201, 24] on link "Home" at bounding box center [187, 22] width 46 height 20
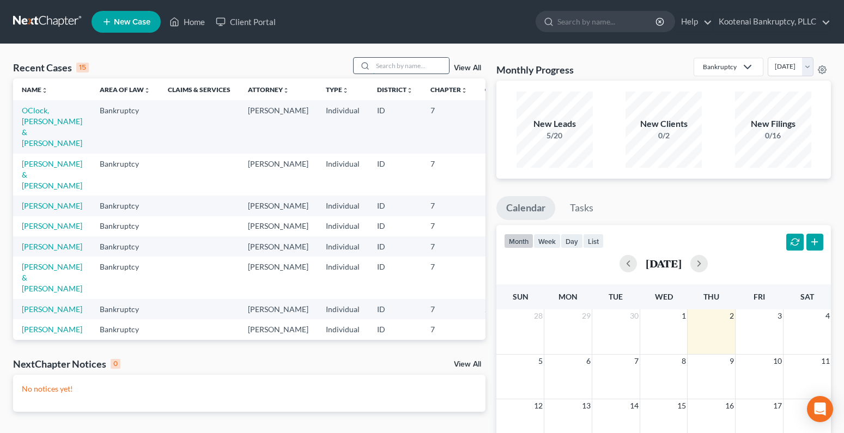
click at [385, 65] on input "search" at bounding box center [411, 66] width 76 height 16
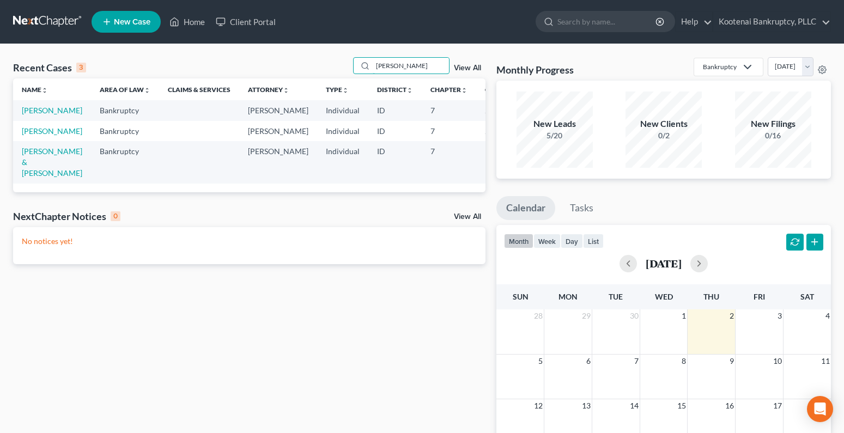
type input "[PERSON_NAME]"
